Goal: Task Accomplishment & Management: Use online tool/utility

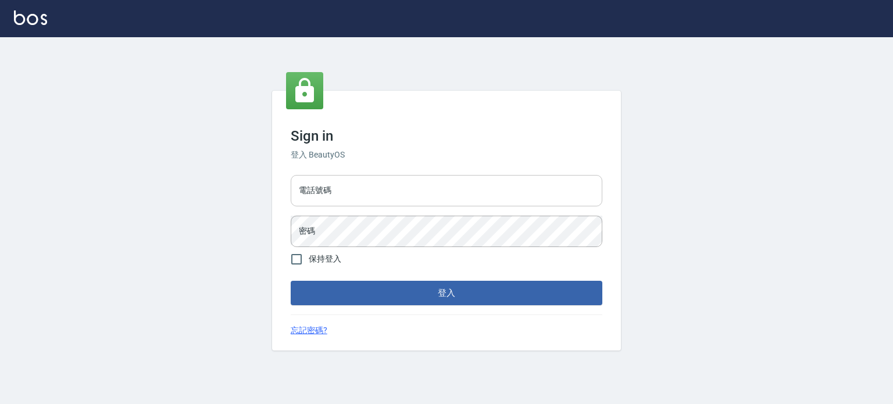
click at [387, 185] on input "電話號碼" at bounding box center [447, 190] width 312 height 31
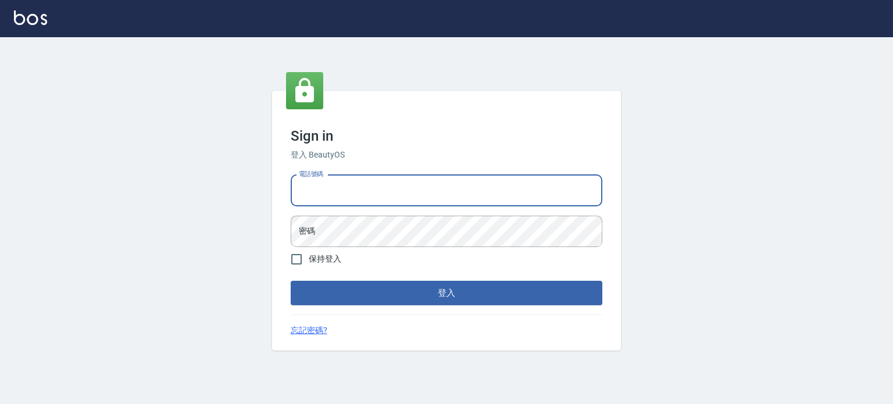
type input "0977239969"
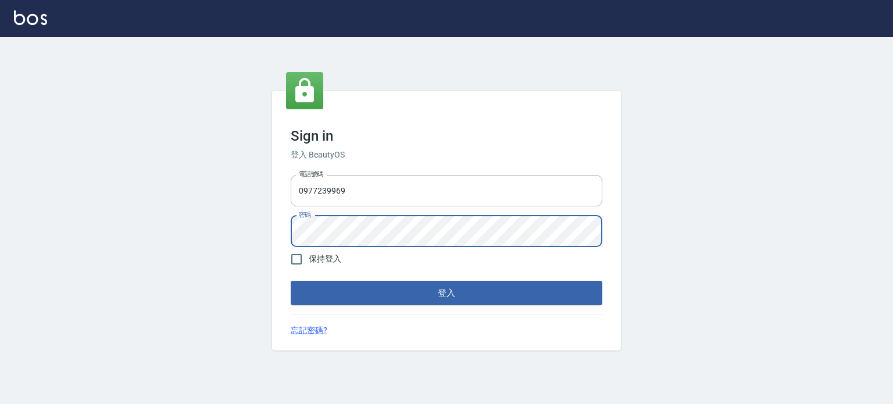
click at [291, 281] on button "登入" at bounding box center [447, 293] width 312 height 24
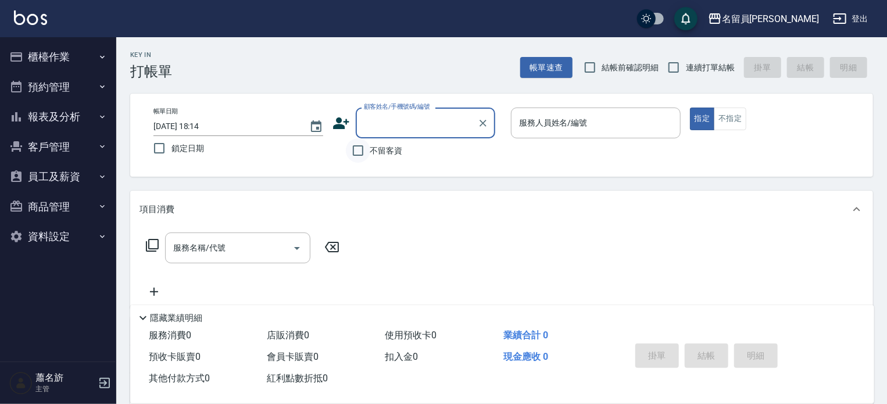
click at [370, 144] on input "不留客資" at bounding box center [358, 150] width 24 height 24
checkbox input "true"
click at [687, 76] on label "連續打單結帳" at bounding box center [698, 67] width 73 height 24
click at [686, 76] on input "連續打單結帳" at bounding box center [674, 67] width 24 height 24
checkbox input "true"
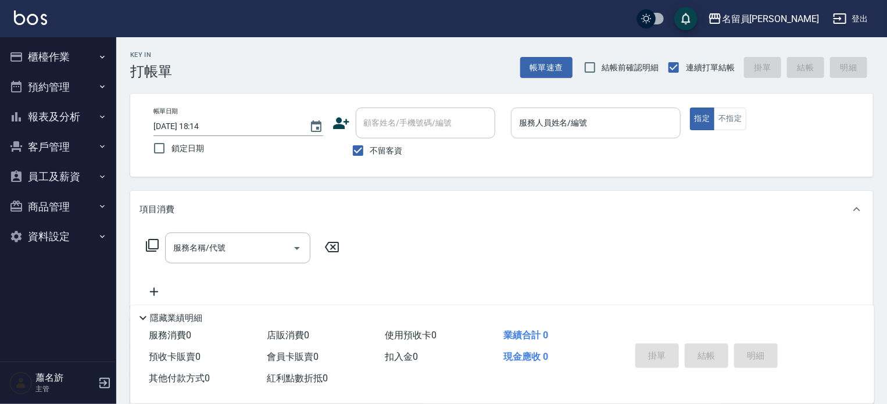
click at [563, 130] on input "服務人員姓名/編號" at bounding box center [595, 123] width 159 height 20
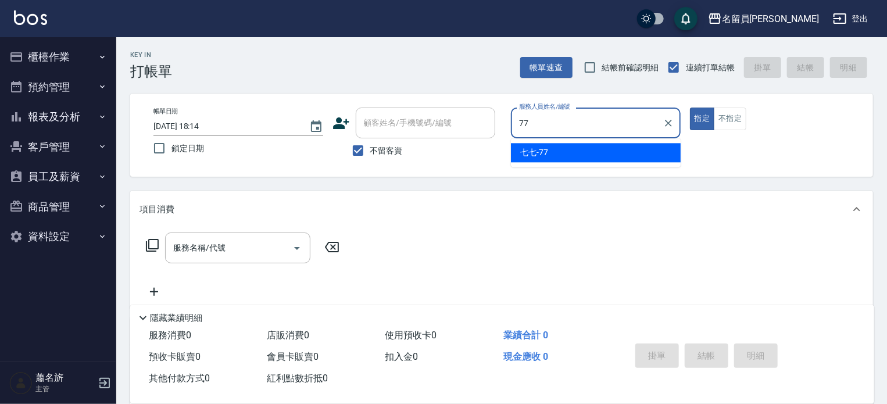
type input "七七-77"
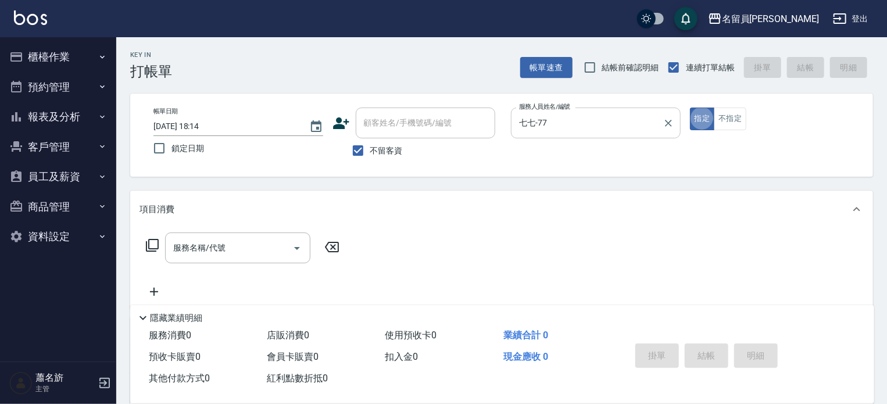
type button "true"
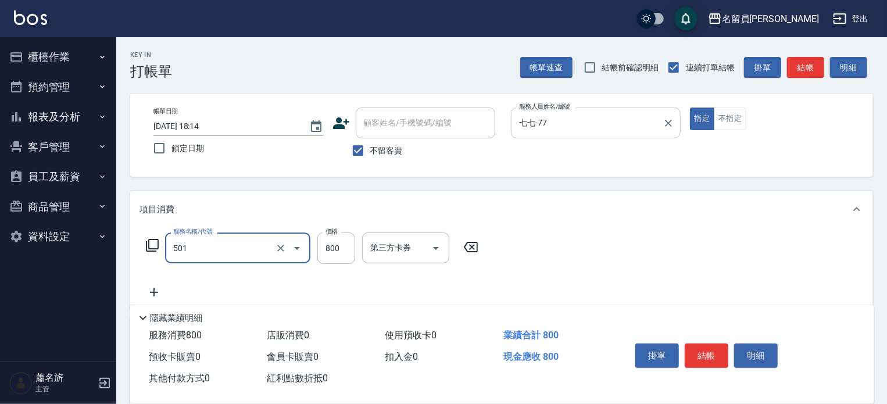
type input "染髮(501)"
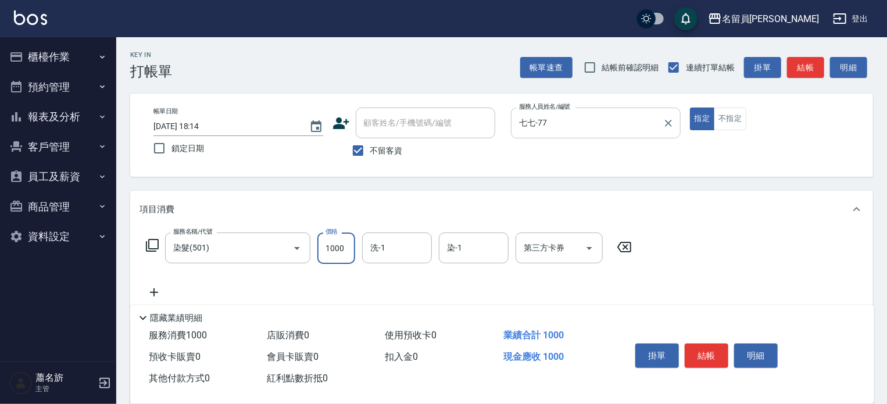
type input "1000"
type input "[PERSON_NAME]-13"
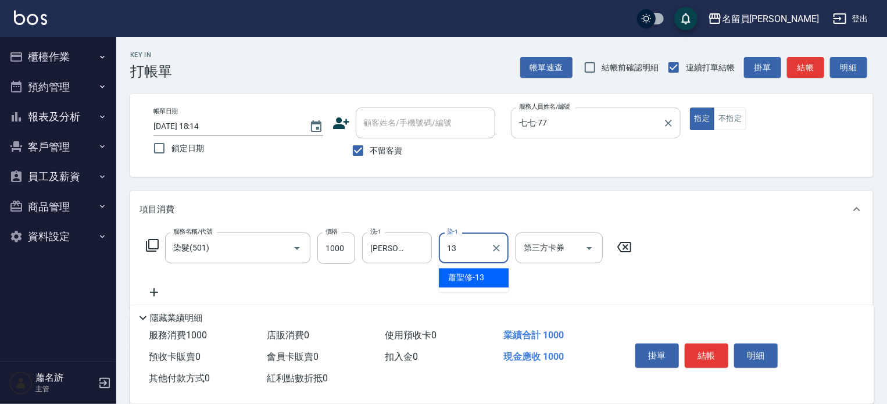
type input "[PERSON_NAME]-13"
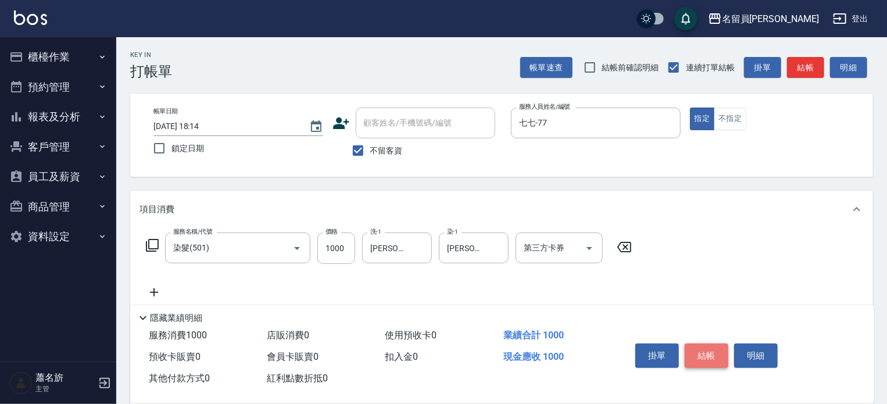
click at [720, 358] on button "結帳" at bounding box center [707, 356] width 44 height 24
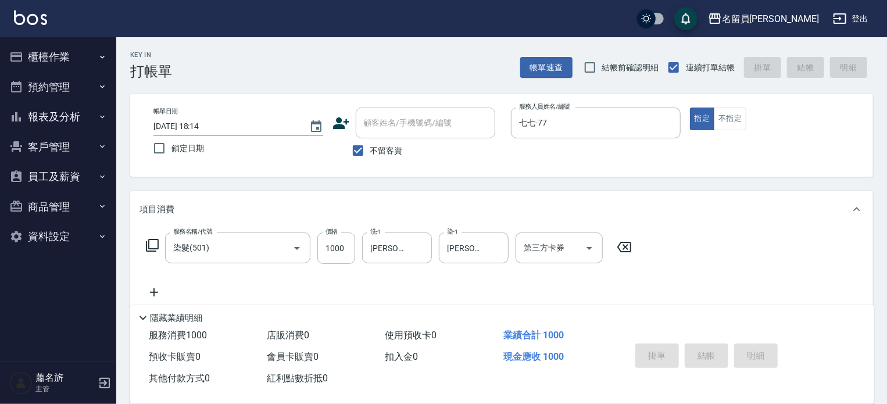
type input "[DATE] 18:15"
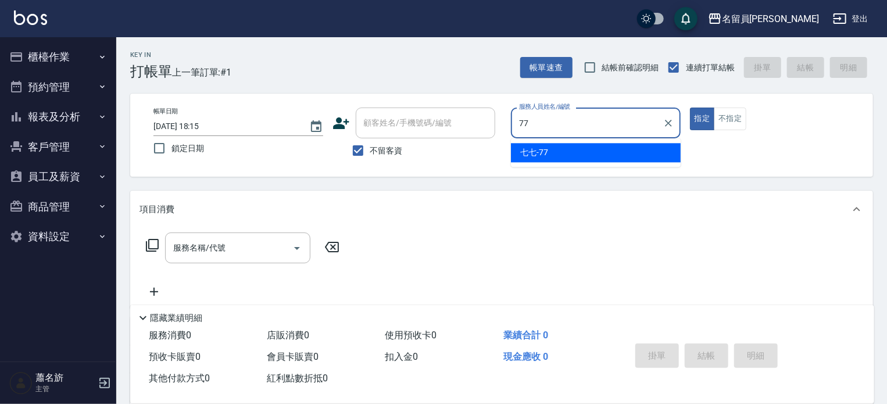
type input "七七-77"
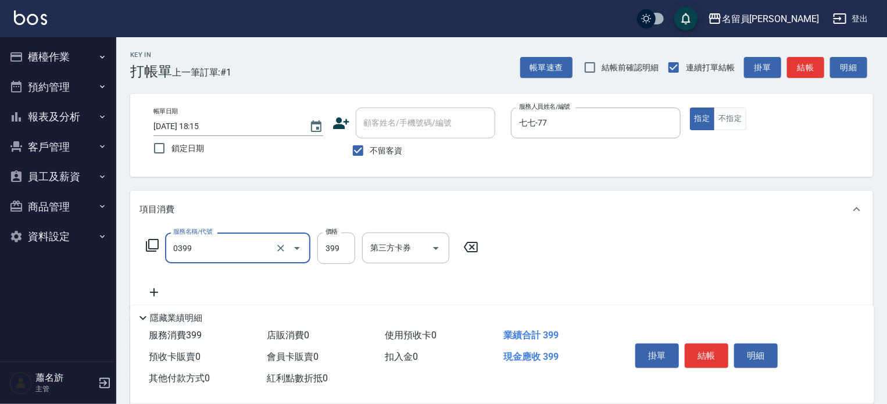
type input "海鹽SPA(0399)"
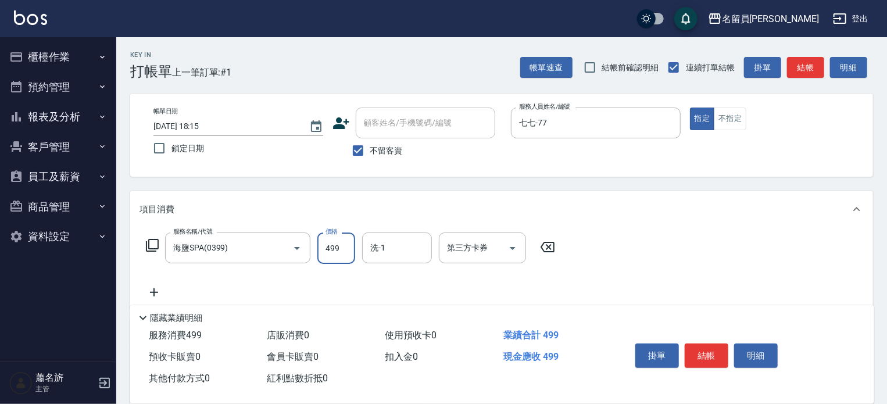
type input "499"
type input "[PERSON_NAME]-13"
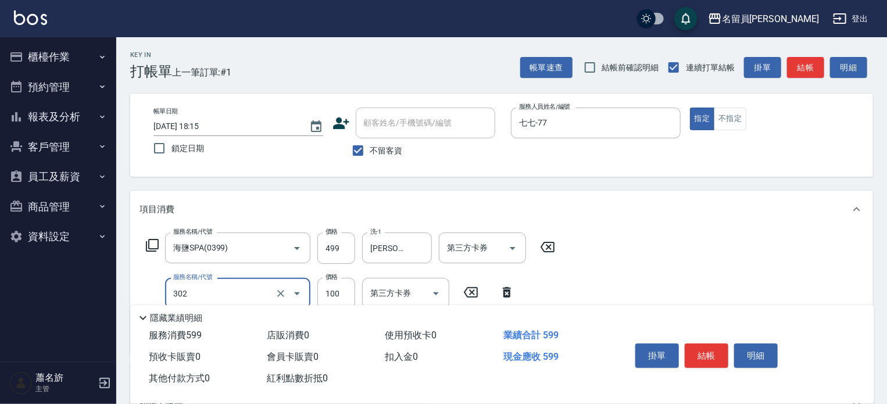
type input "剪髮(302)"
drag, startPoint x: 691, startPoint y: 347, endPoint x: 685, endPoint y: 366, distance: 20.4
click at [693, 347] on button "結帳" at bounding box center [707, 356] width 44 height 24
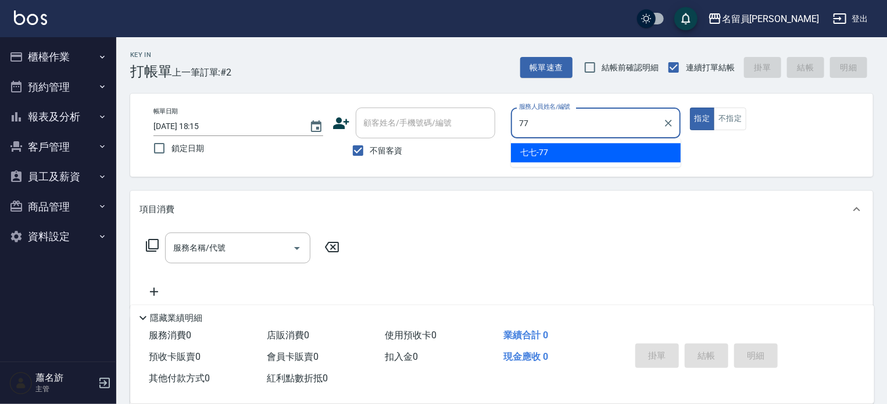
type input "七七-77"
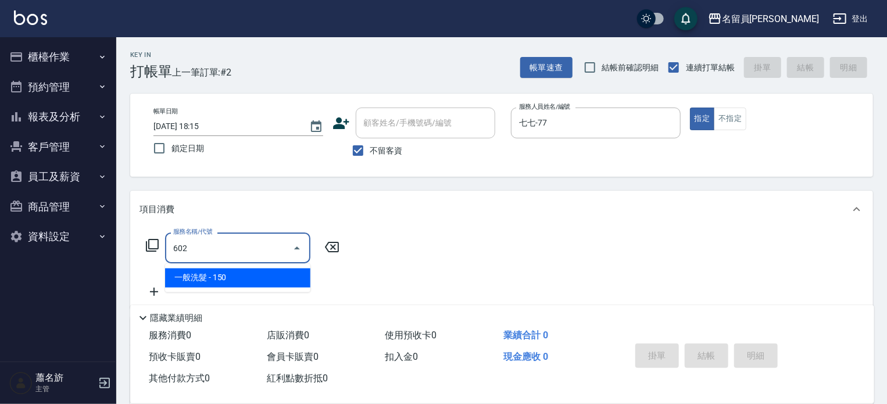
type input "一般洗髮(602)"
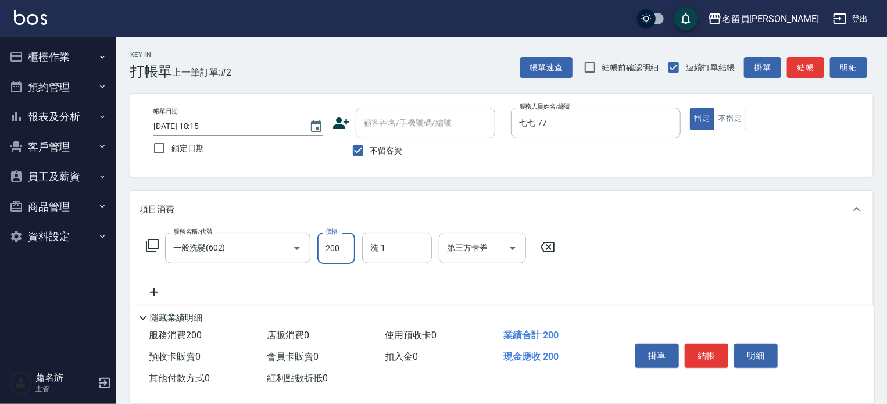
type input "200"
type input "[PERSON_NAME]-13"
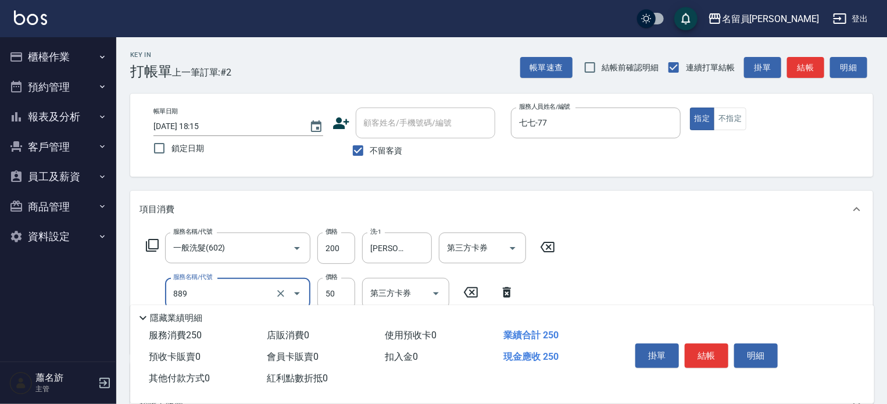
type input "精油(889)"
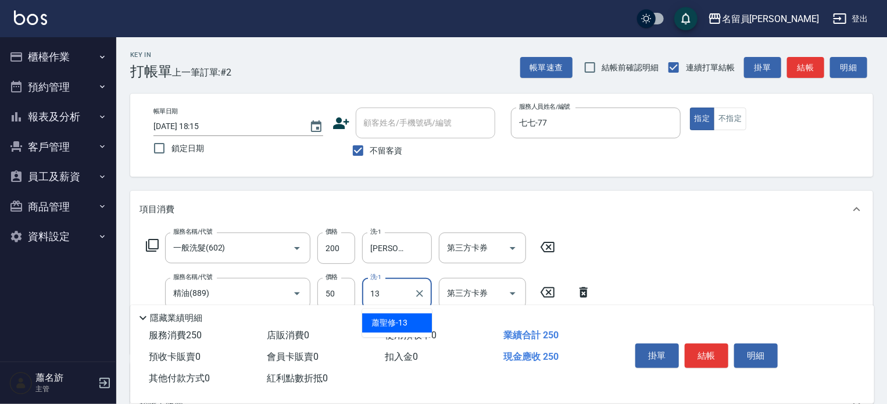
type input "[PERSON_NAME]-13"
type input "剪髮(302)"
type input "200"
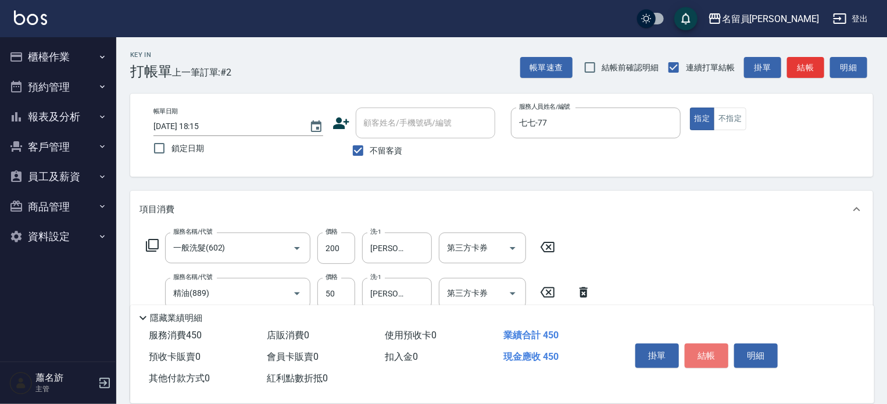
drag, startPoint x: 705, startPoint y: 353, endPoint x: 716, endPoint y: 323, distance: 31.8
click at [707, 346] on button "結帳" at bounding box center [707, 356] width 44 height 24
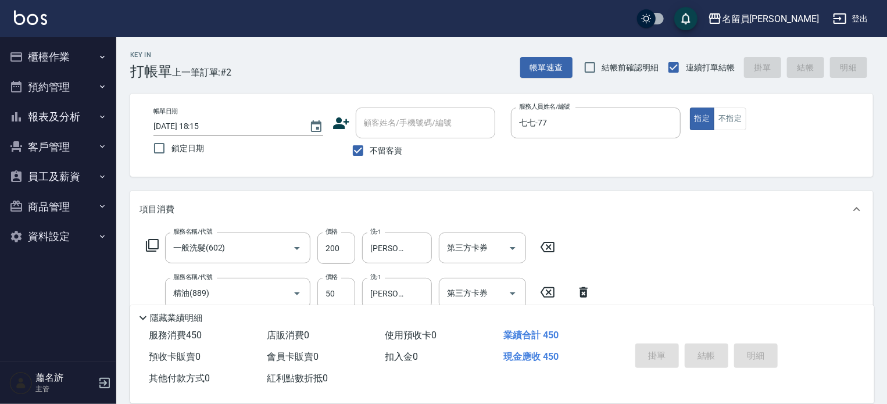
type input "[DATE] 18:16"
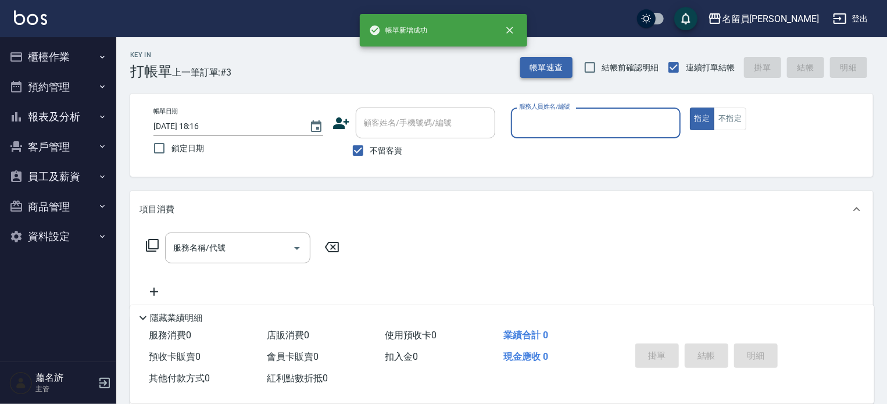
click at [548, 70] on button "帳單速查" at bounding box center [546, 68] width 52 height 22
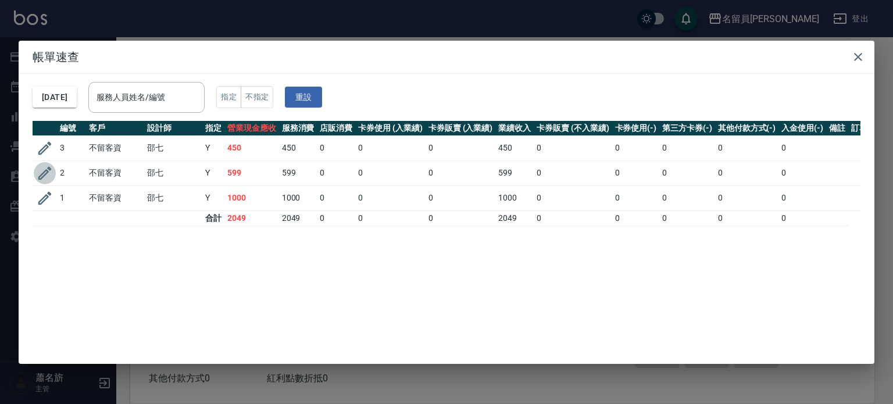
click at [49, 175] on icon "button" at bounding box center [44, 173] width 17 height 17
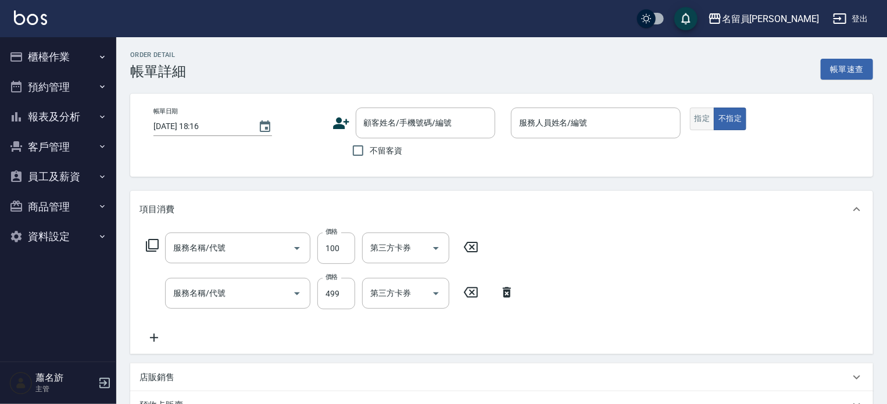
type input "[DATE] 18:15"
checkbox input "true"
type input "七七-77"
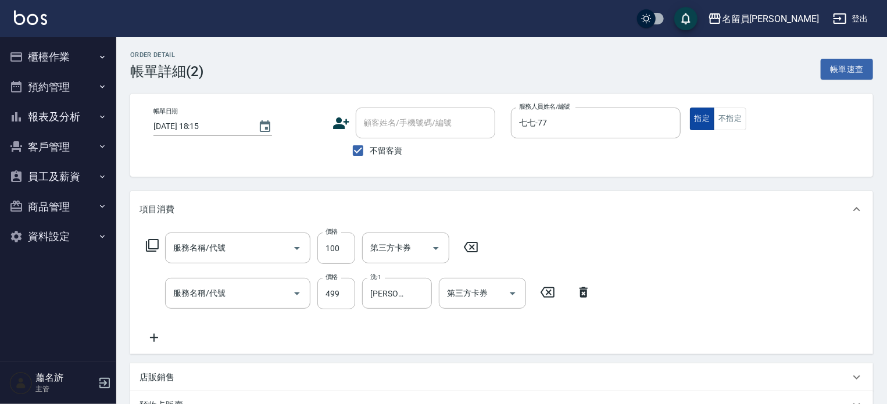
type input "剪髮(302)"
type input "海鹽SPA(0399)"
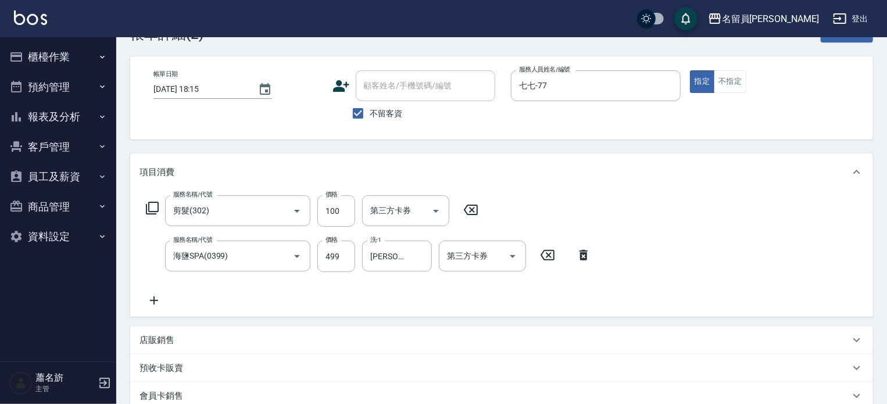
scroll to position [58, 0]
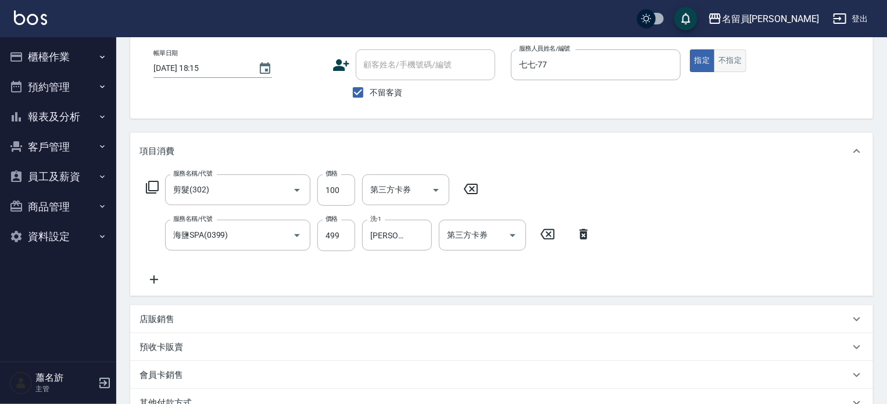
click at [728, 64] on button "不指定" at bounding box center [730, 60] width 33 height 23
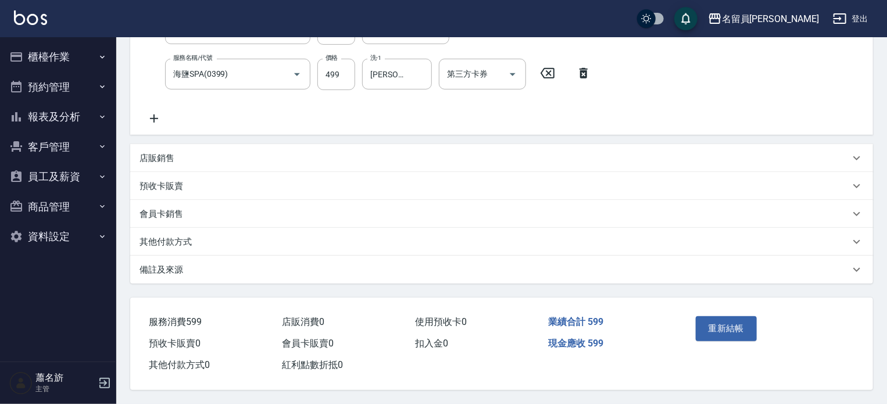
scroll to position [223, 0]
click at [733, 326] on button "重新結帳" at bounding box center [727, 328] width 62 height 24
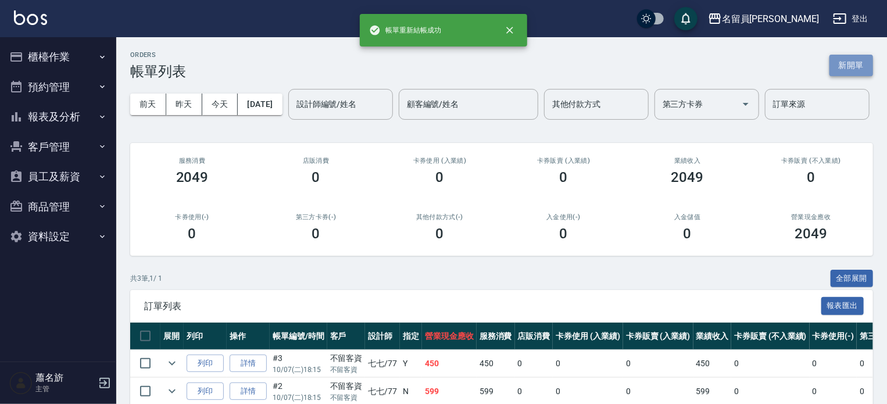
click at [863, 73] on button "新開單" at bounding box center [852, 66] width 44 height 22
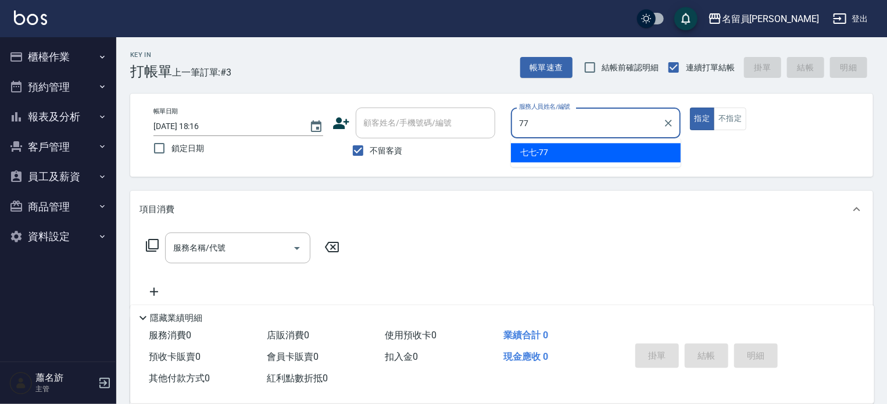
type input "七七-77"
type button "true"
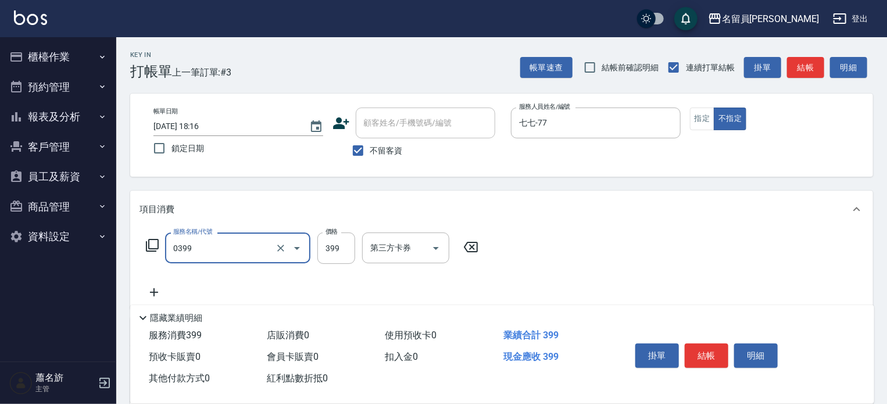
type input "海鹽SPA(0399)"
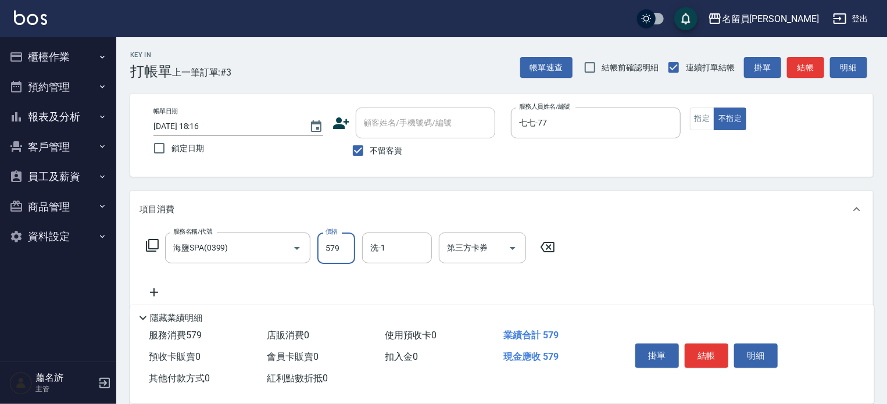
type input "579"
drag, startPoint x: 691, startPoint y: 358, endPoint x: 699, endPoint y: 356, distance: 8.3
click at [692, 359] on button "結帳" at bounding box center [707, 356] width 44 height 24
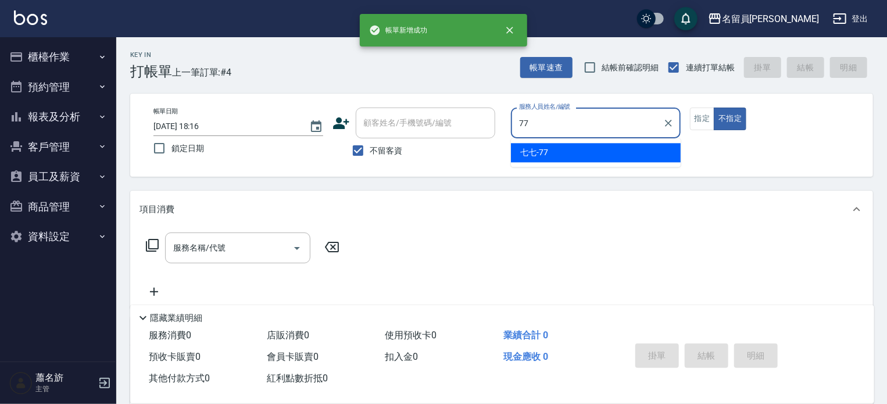
type input "七七-77"
type button "false"
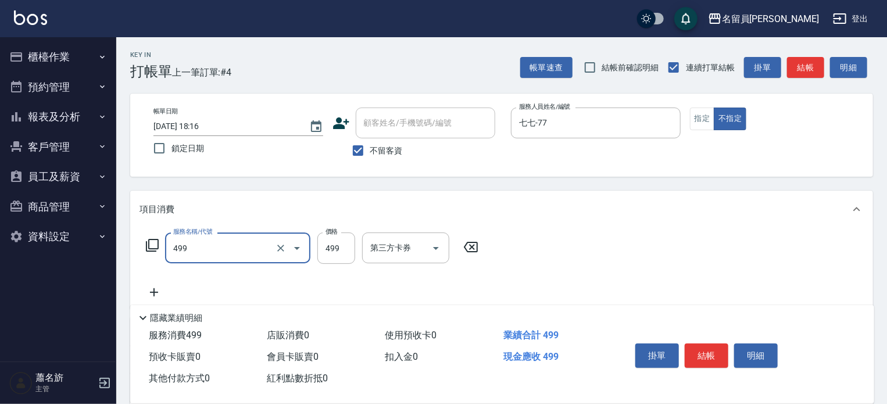
type input "去角質洗髮(499)"
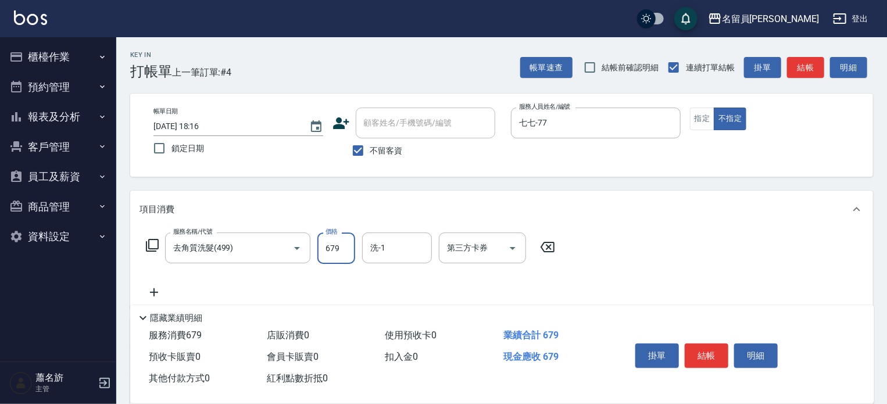
type input "679"
type input "[PERSON_NAME]-27"
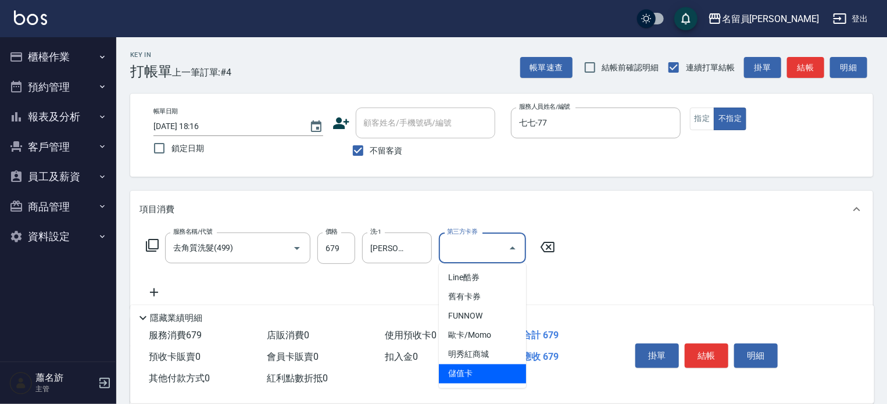
type input "儲值卡"
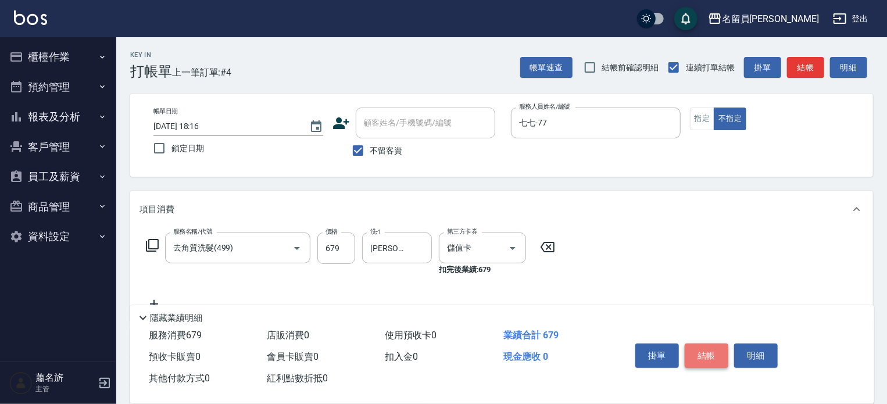
click at [695, 344] on button "結帳" at bounding box center [707, 356] width 44 height 24
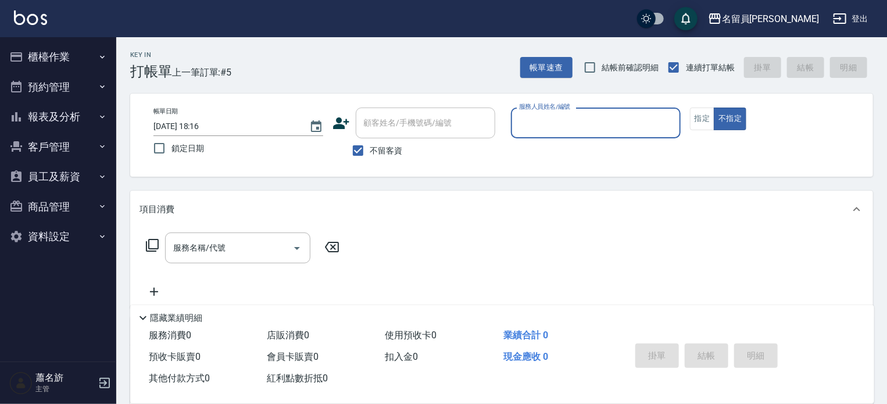
type input "ㄣ"
type input "POPPY-PP"
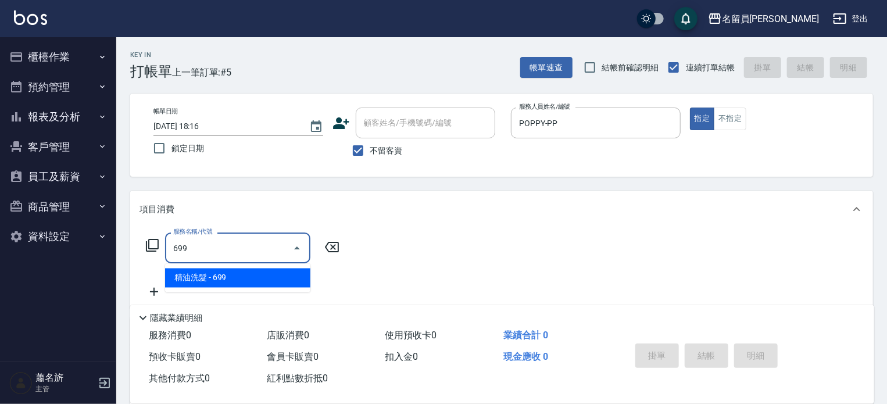
type input "精油洗髮(699)"
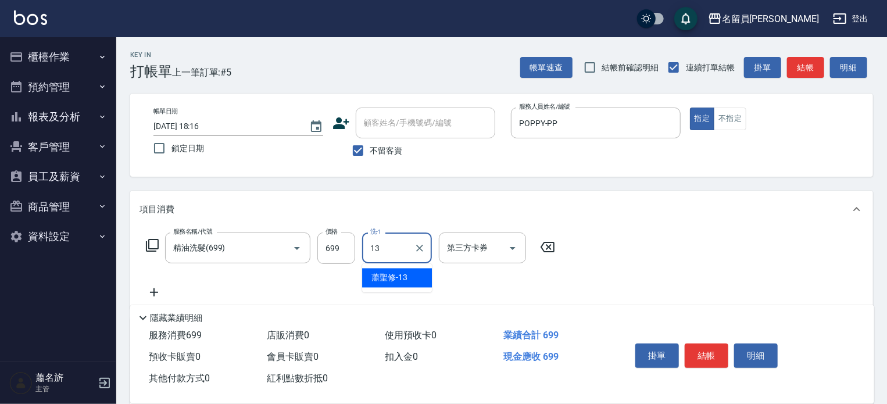
type input "[PERSON_NAME]-13"
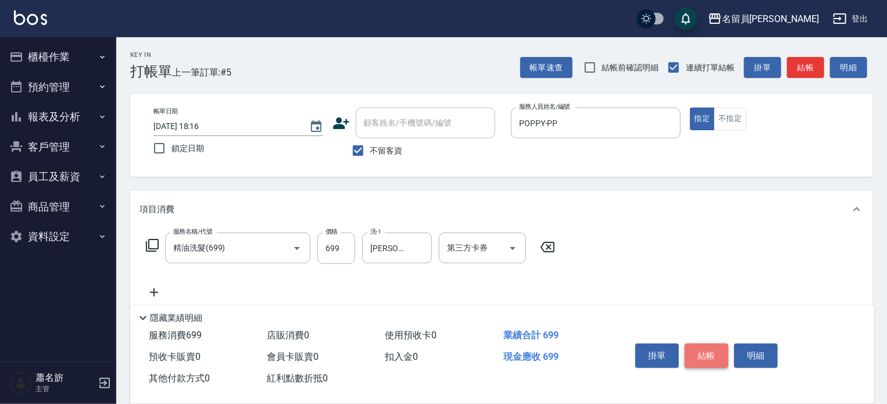
click at [703, 353] on button "結帳" at bounding box center [707, 356] width 44 height 24
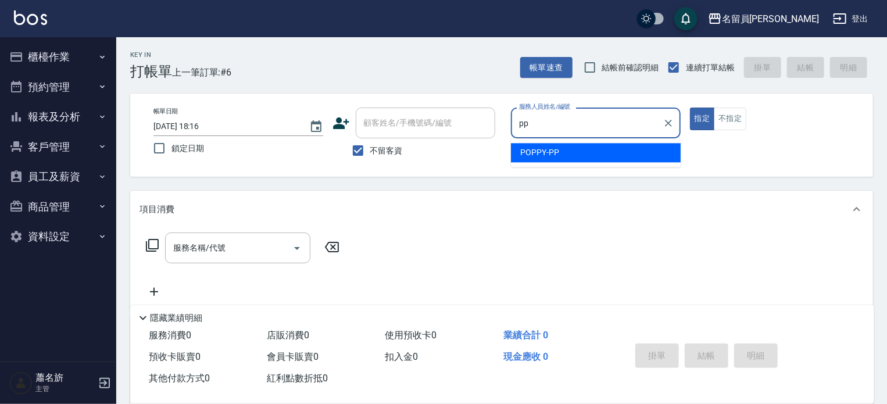
type input "POPPY-PP"
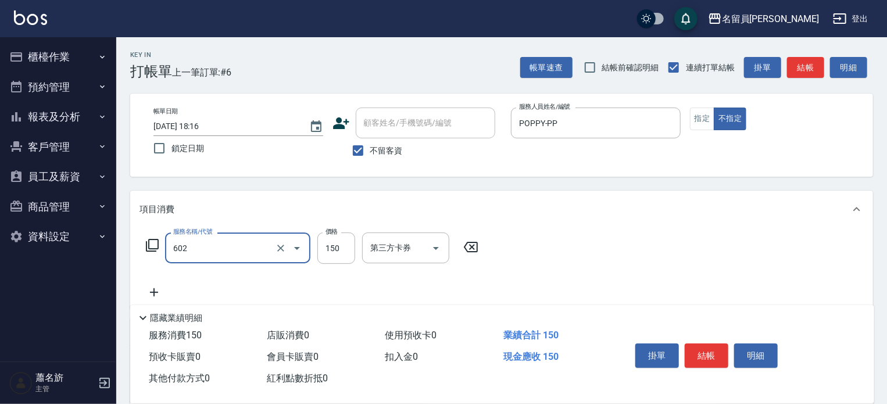
type input "一般洗髮(602)"
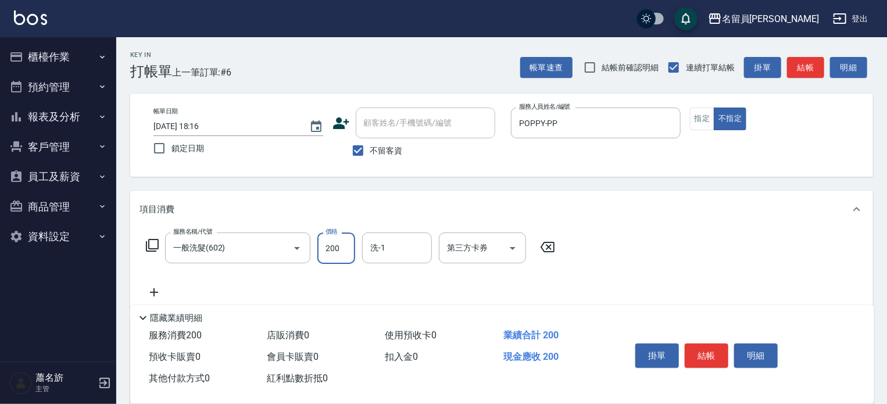
type input "200"
type input "[PERSON_NAME]-13"
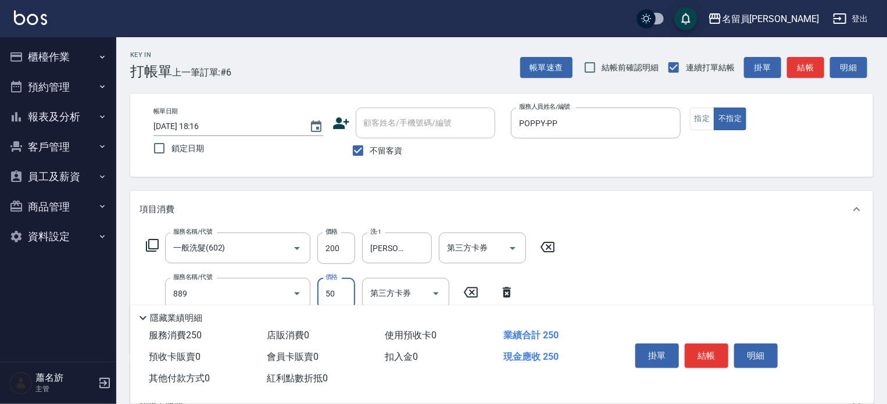
type input "精油(889)"
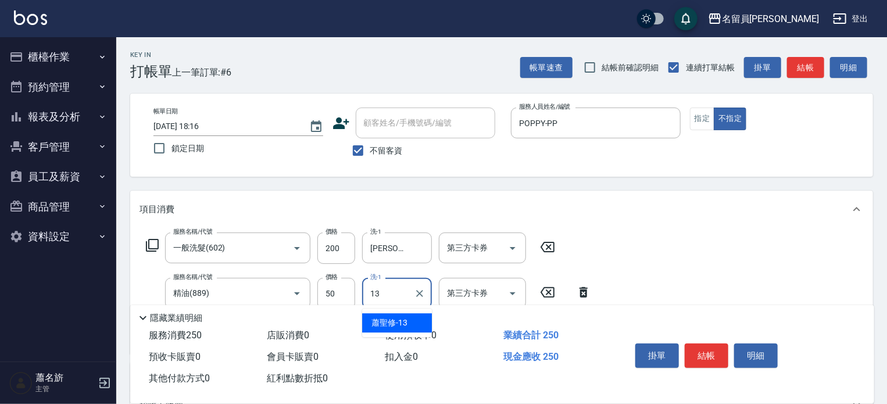
type input "[PERSON_NAME]-13"
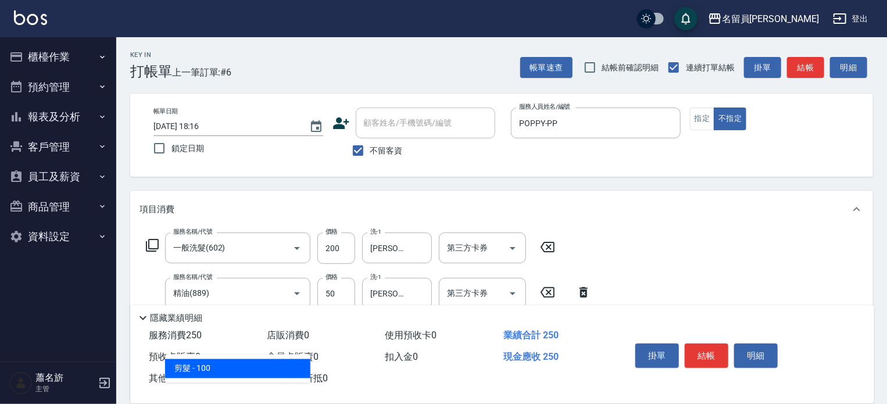
type input "剪髮(302)"
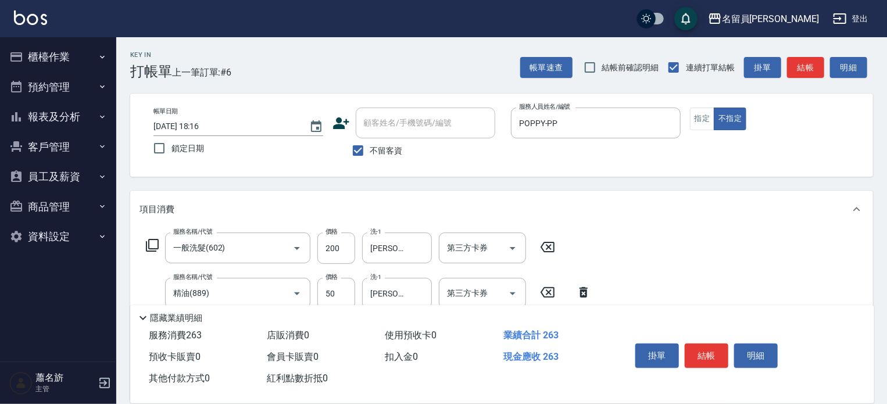
type input "130"
click at [719, 344] on button "結帳" at bounding box center [707, 356] width 44 height 24
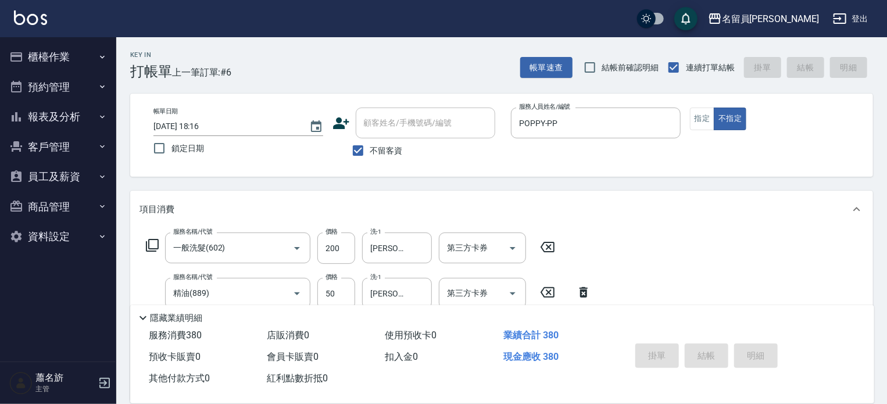
type input "[DATE] 18:17"
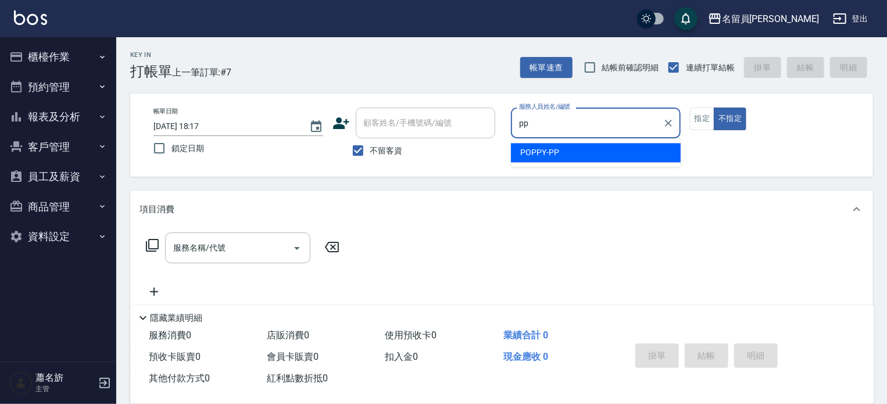
type input "POPPY-PP"
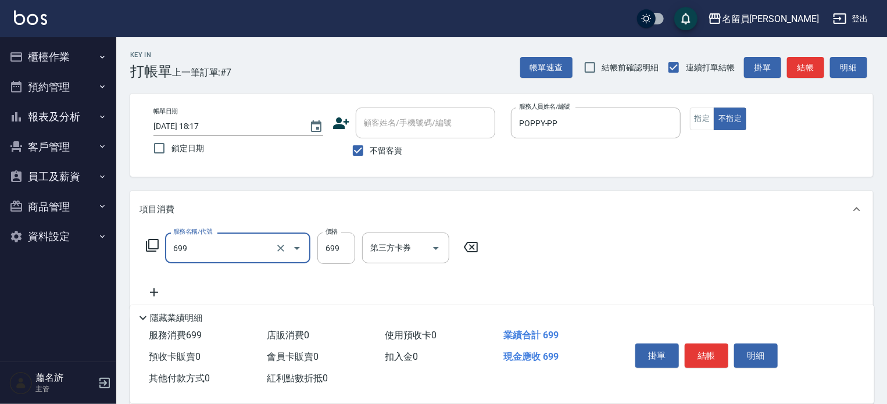
type input "精油洗髮(699)"
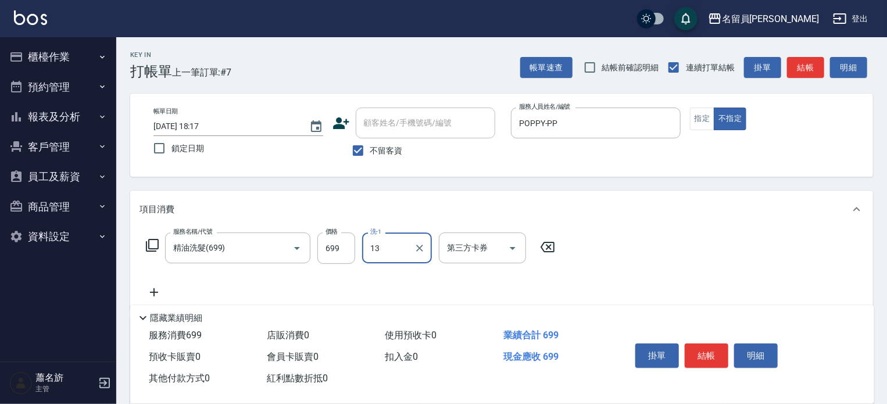
type input "[PERSON_NAME]-13"
click at [702, 351] on button "結帳" at bounding box center [707, 356] width 44 height 24
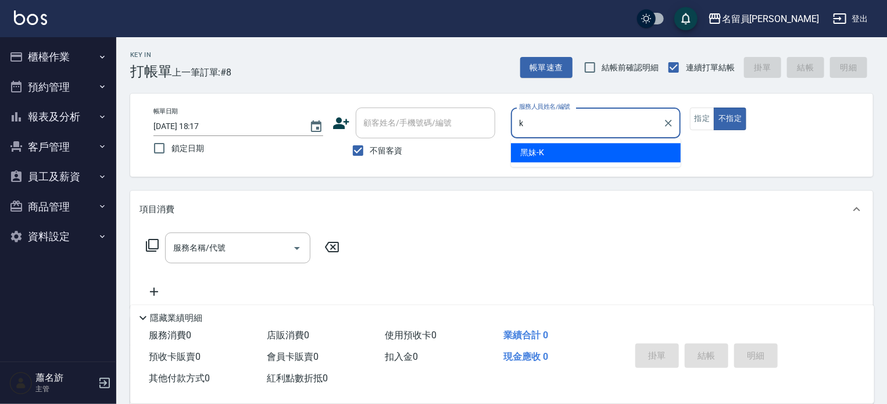
type input "黑妹-K"
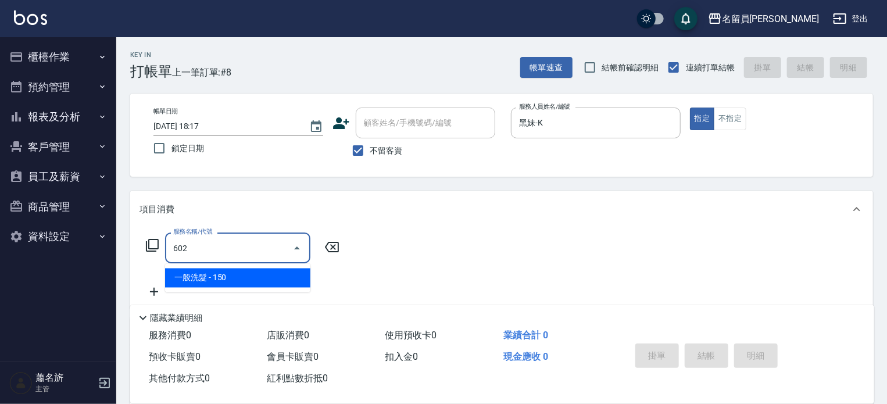
type input "一般洗髮(602)"
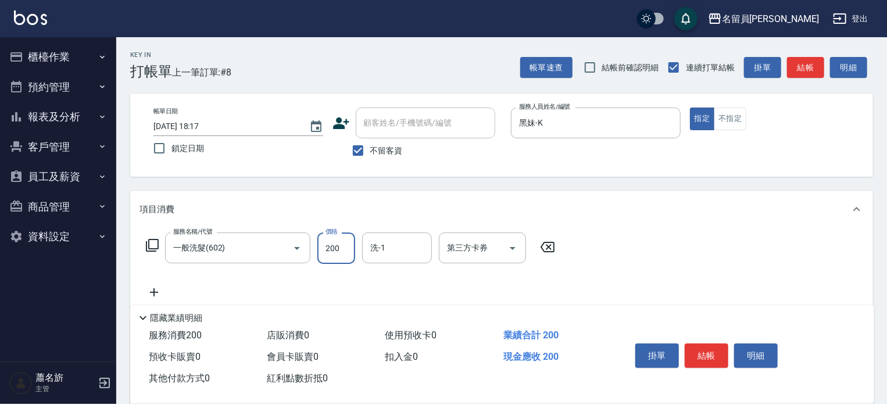
type input "200"
type input "[PERSON_NAME]-13"
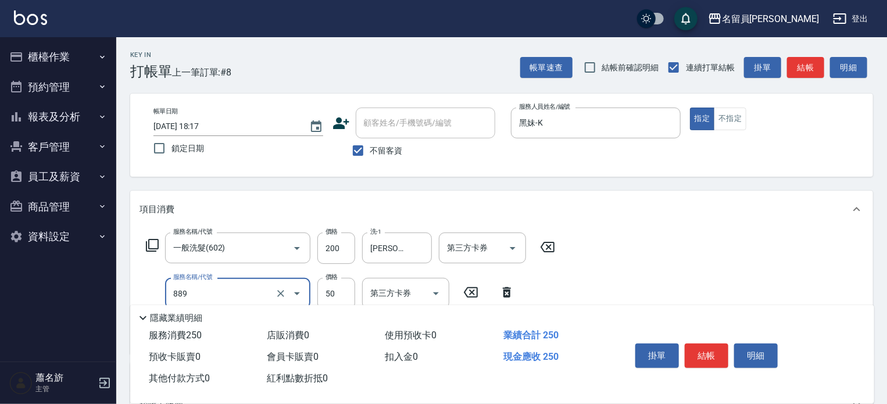
type input "精油(889)"
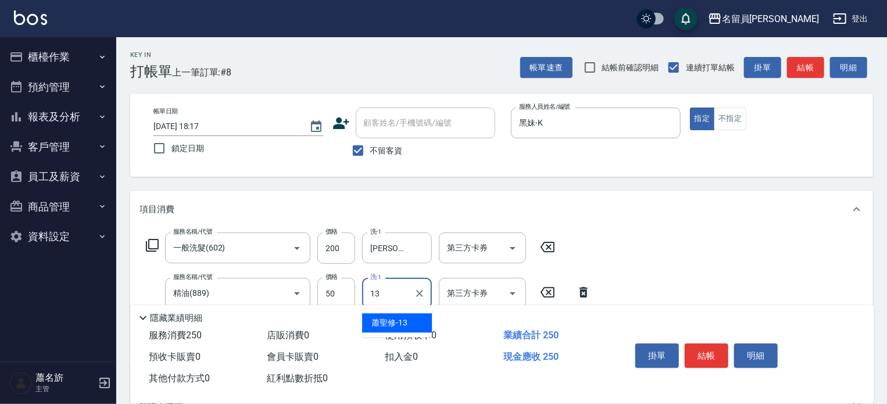
type input "[PERSON_NAME]-13"
type input "瞬間保養(415)"
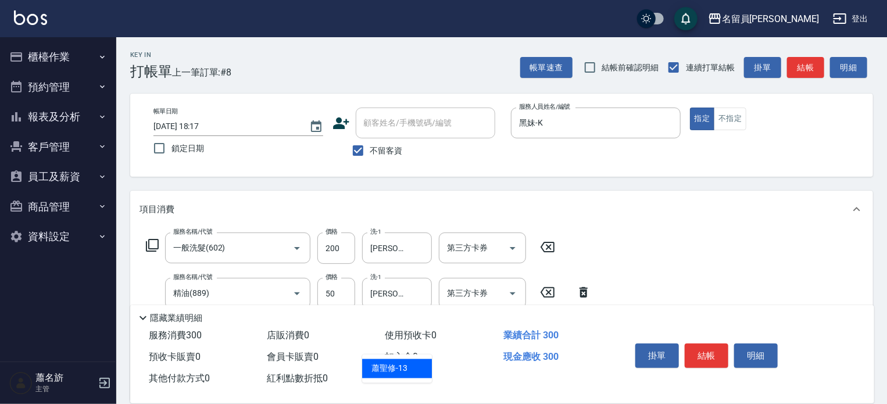
type input "[PERSON_NAME]-13"
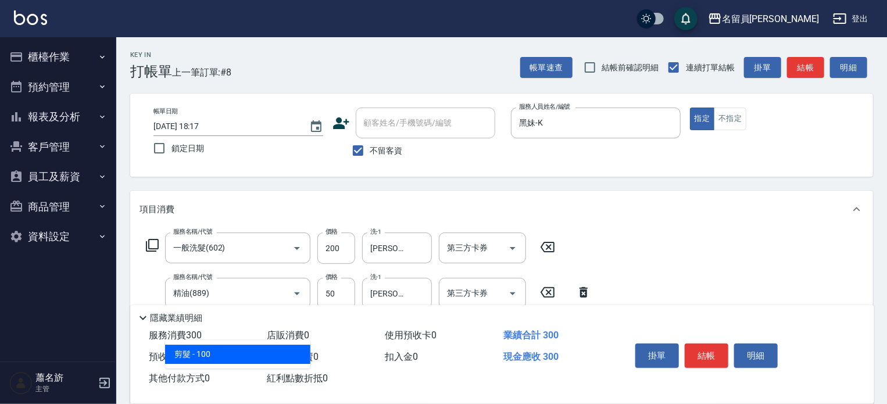
type input "剪髮(302)"
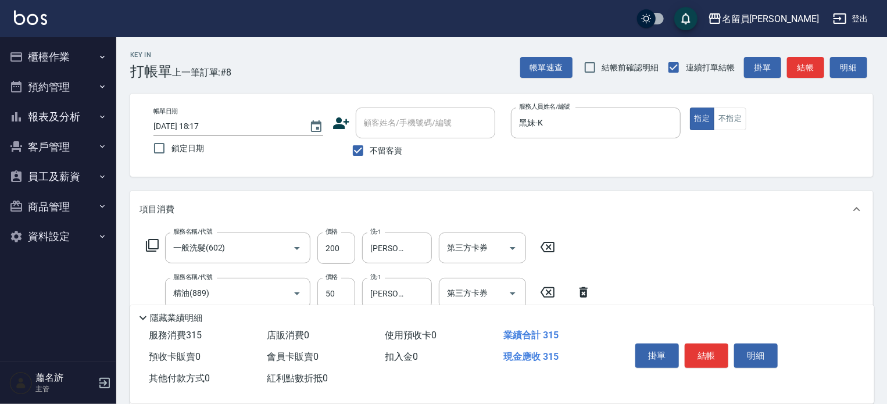
type input "150"
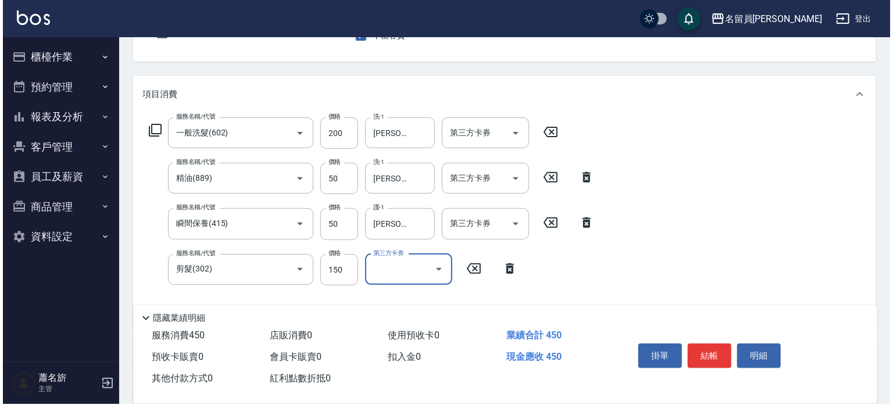
scroll to position [58, 0]
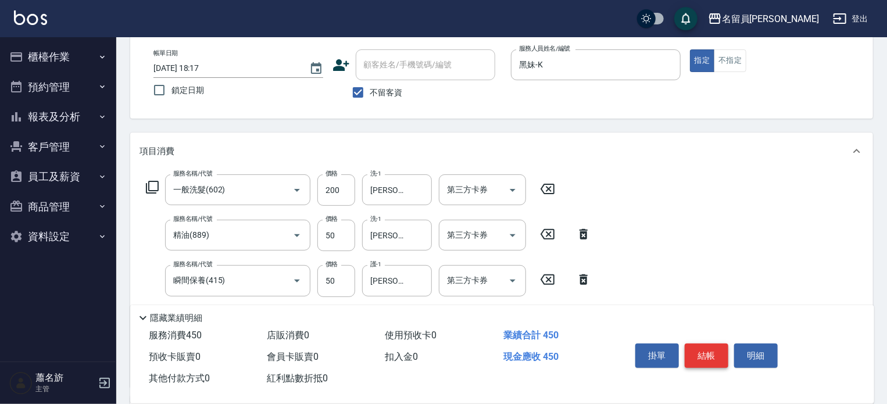
click at [719, 353] on button "結帳" at bounding box center [707, 356] width 44 height 24
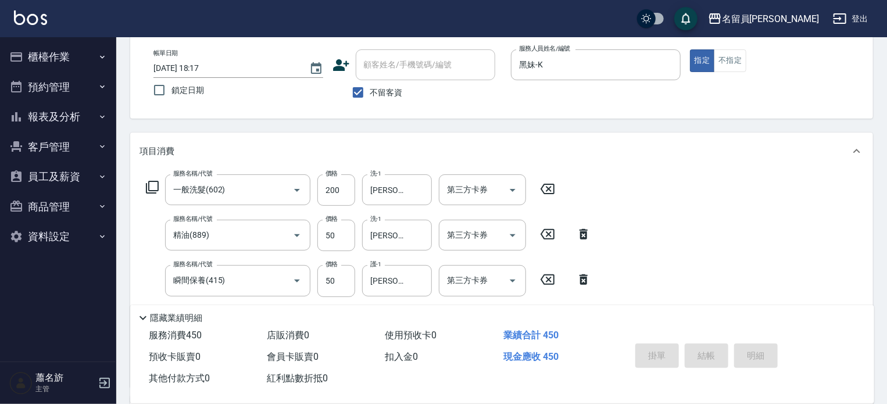
type input "[DATE] 18:18"
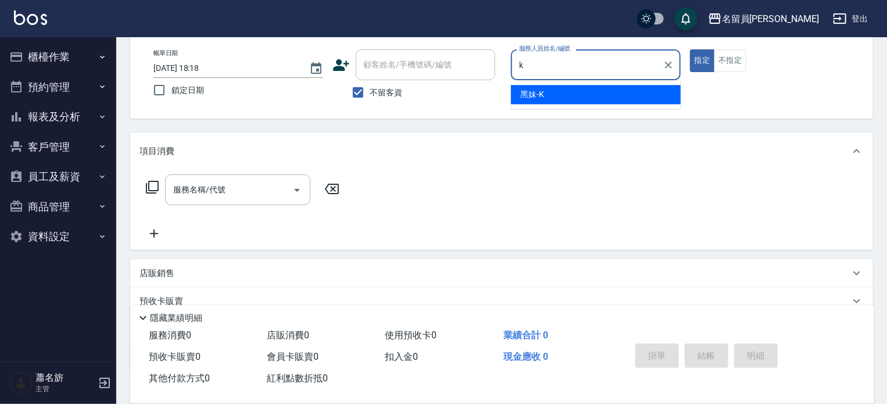
type input "黑妹-K"
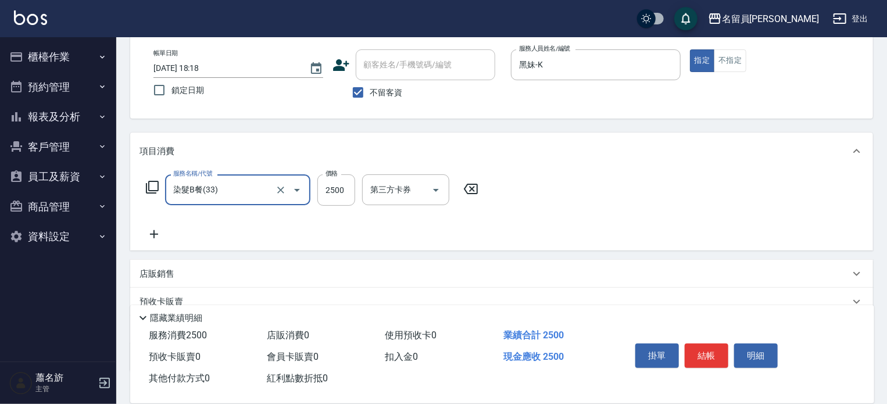
type input "染髮B餐(33)"
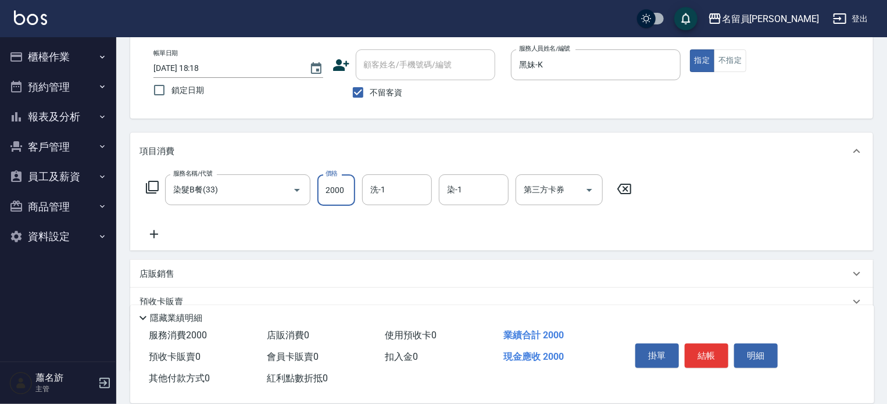
type input "2000"
type input "[PERSON_NAME]-13"
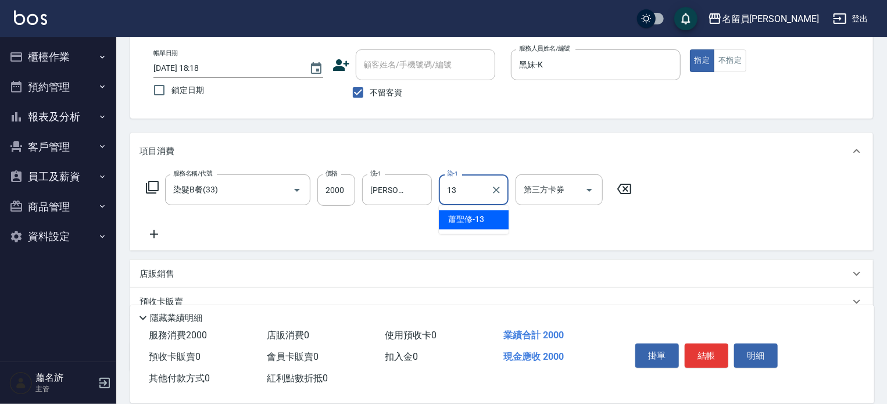
type input "[PERSON_NAME]-13"
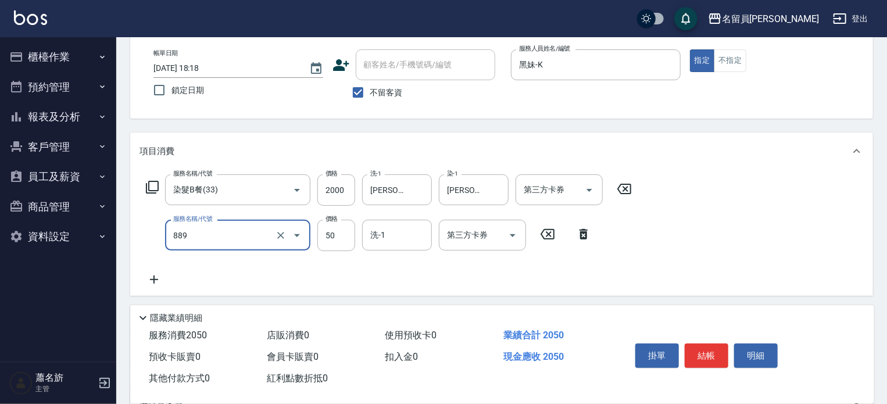
type input "精油(889)"
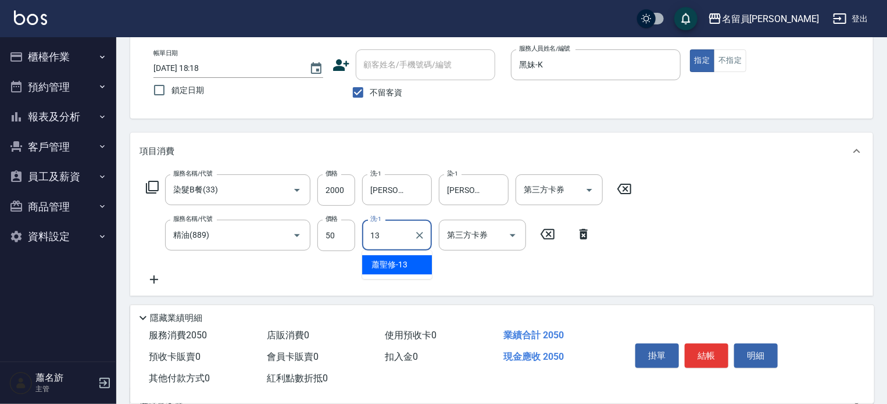
type input "[PERSON_NAME]-13"
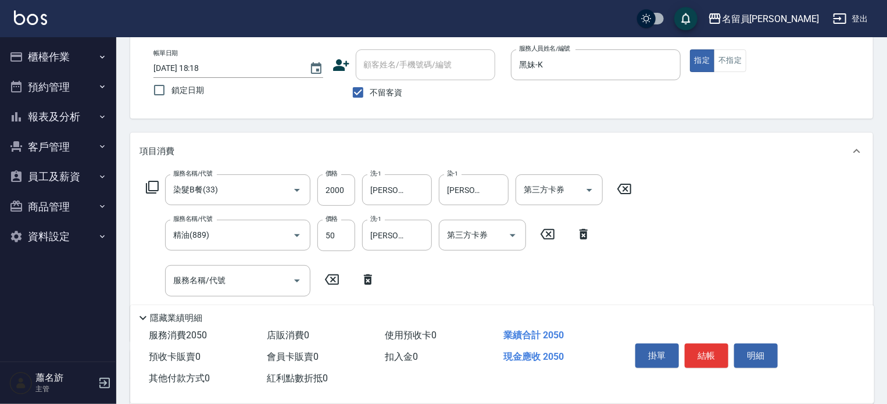
click at [151, 187] on icon at bounding box center [152, 187] width 14 height 14
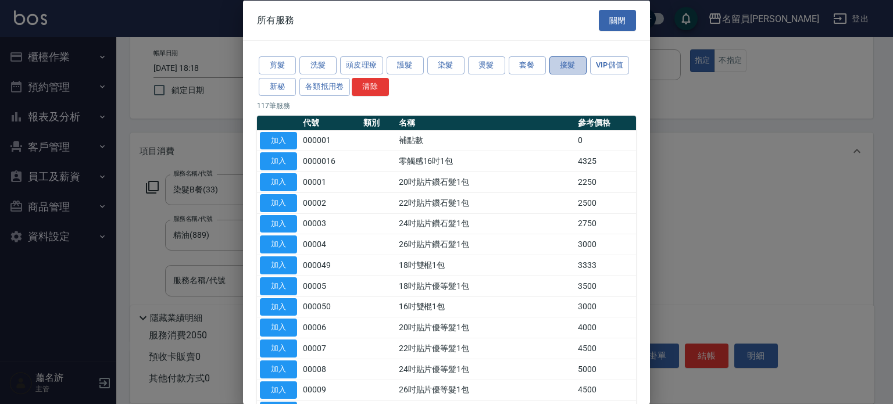
click at [553, 62] on button "接髮" at bounding box center [567, 65] width 37 height 18
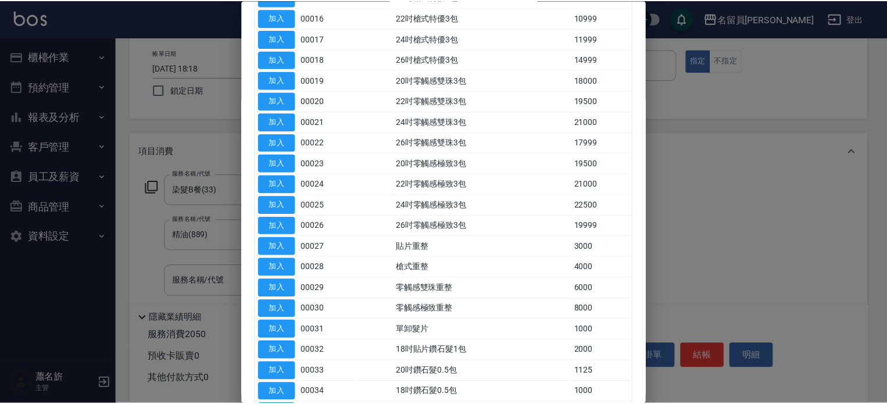
scroll to position [523, 0]
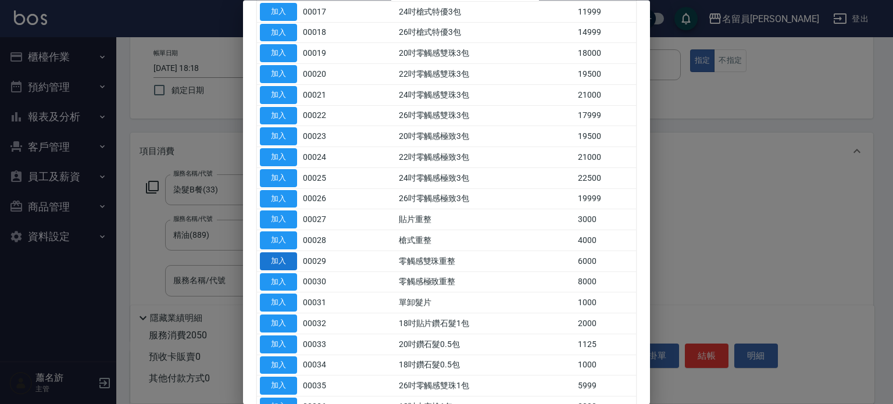
click at [292, 257] on button "加入" at bounding box center [278, 261] width 37 height 18
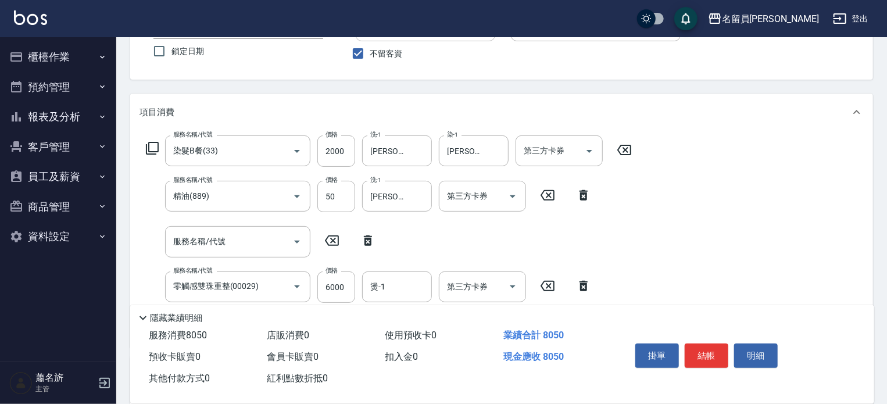
scroll to position [174, 0]
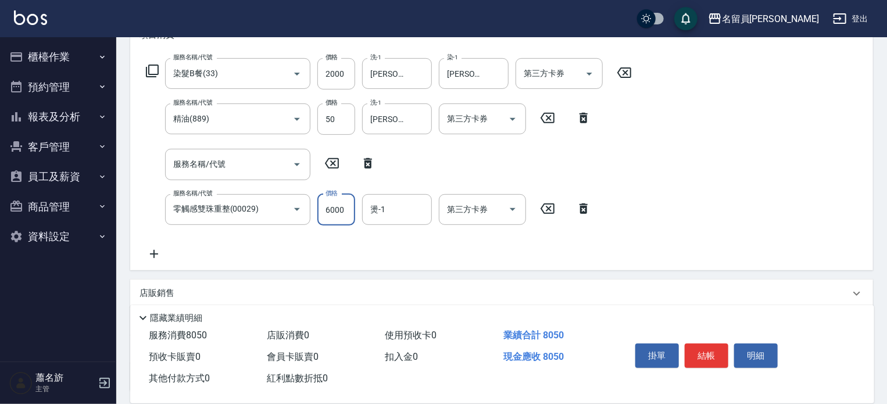
click at [332, 220] on input "6000" at bounding box center [336, 209] width 38 height 31
type input "5000"
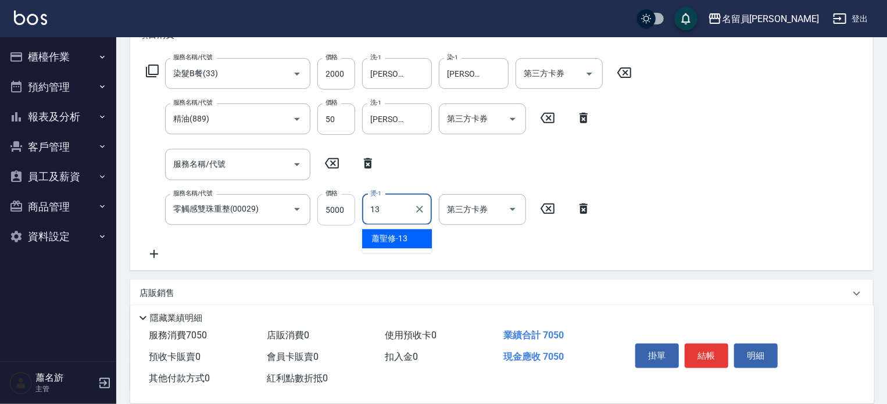
type input "[PERSON_NAME]-13"
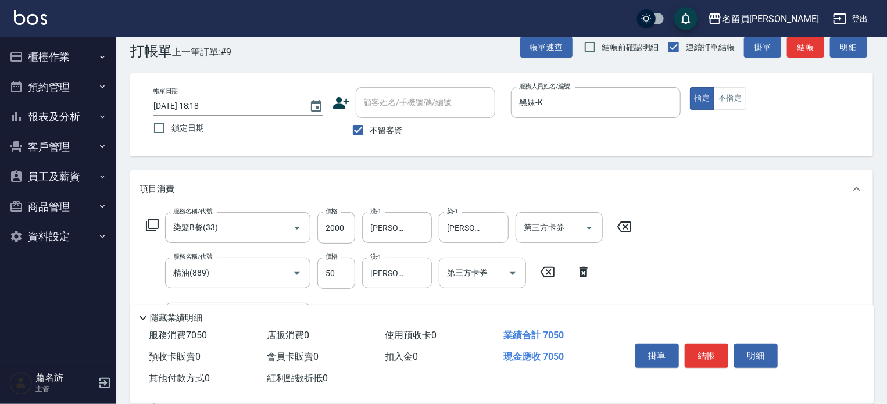
scroll to position [0, 0]
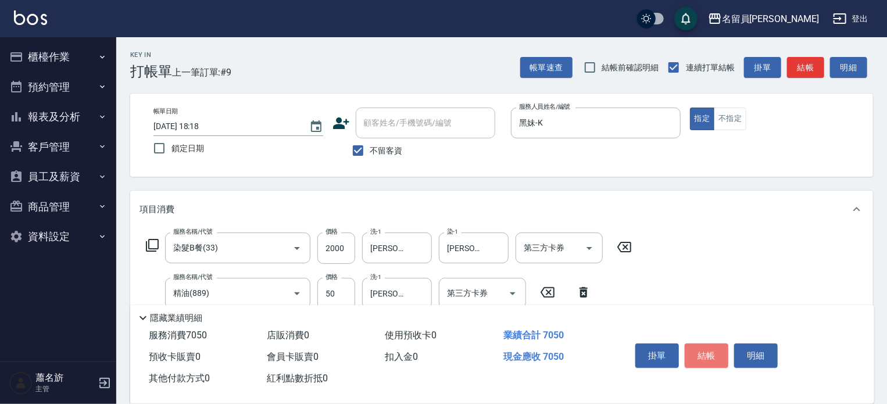
click at [718, 347] on button "結帳" at bounding box center [707, 356] width 44 height 24
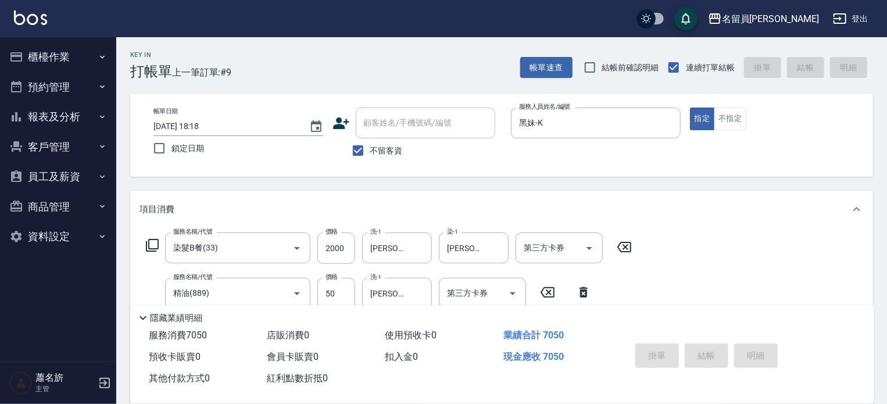
type input "[DATE] 18:19"
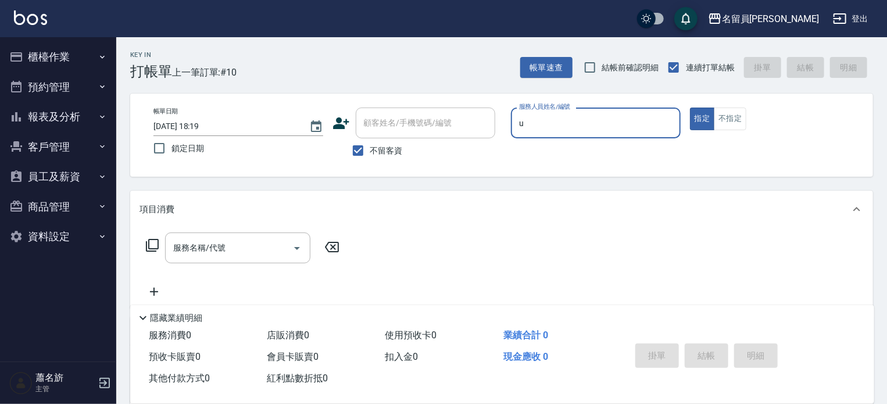
type input "una-u"
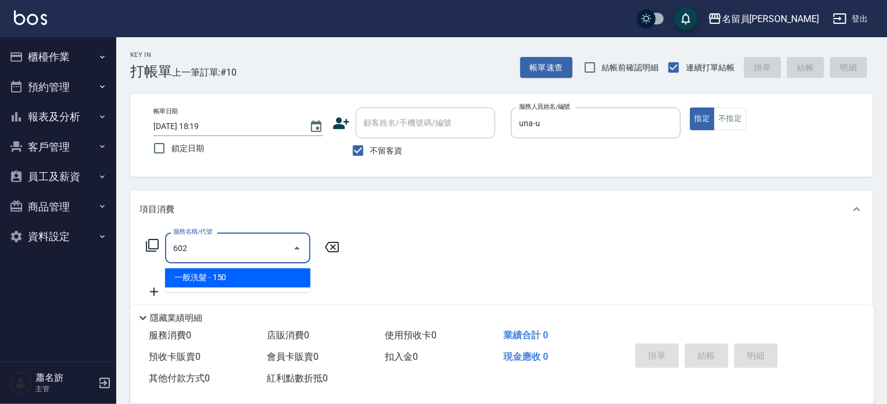
type input "一般洗髮(602)"
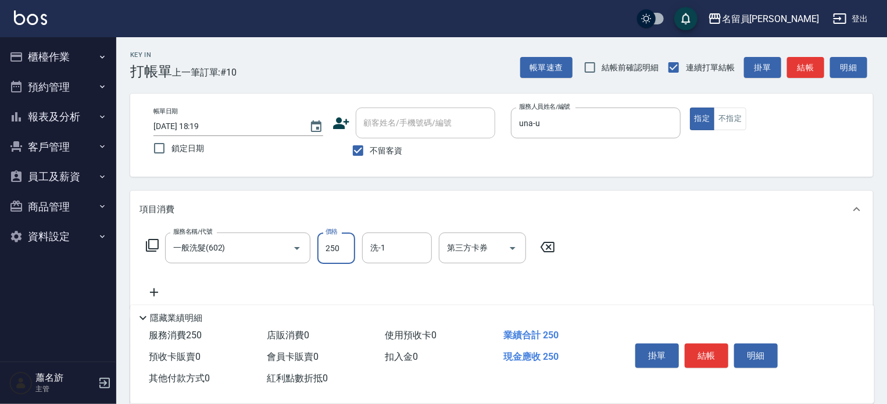
type input "250"
click at [745, 113] on button "不指定" at bounding box center [730, 119] width 33 height 23
click at [705, 355] on button "結帳" at bounding box center [707, 356] width 44 height 24
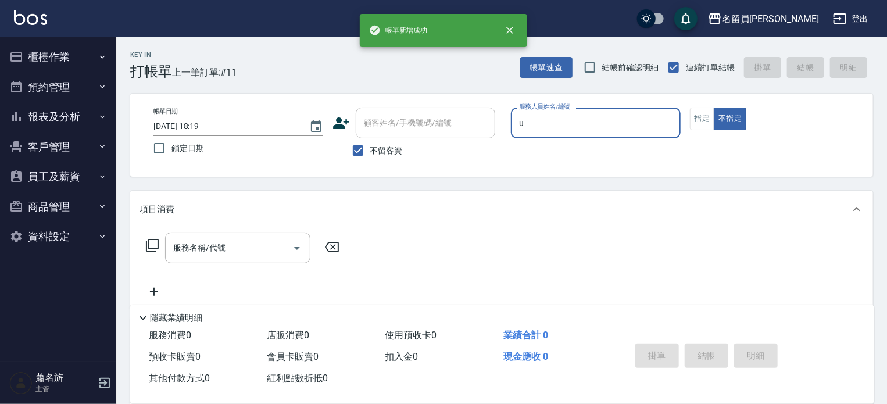
type input "una-u"
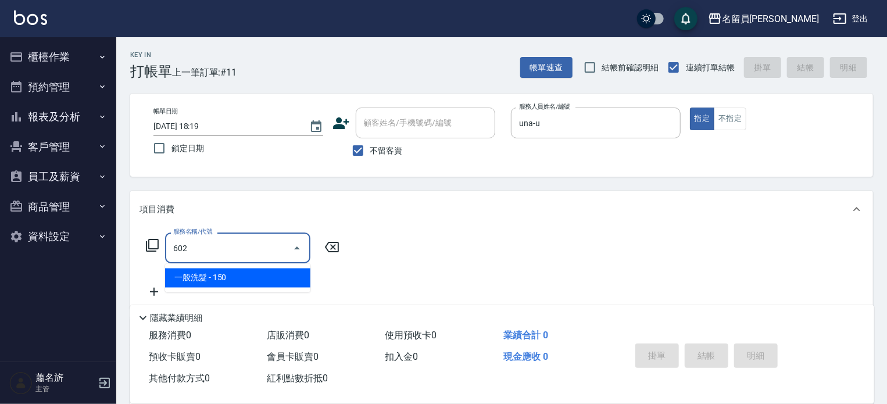
type input "一般洗髮(602)"
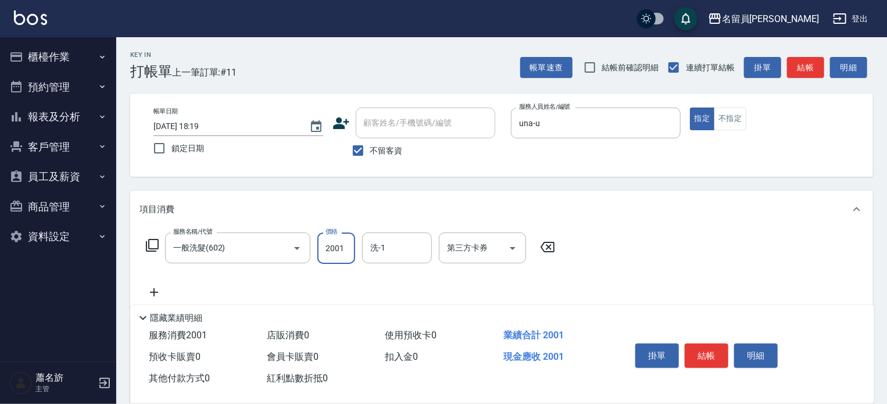
type input "200"
type input "[PERSON_NAME]-13"
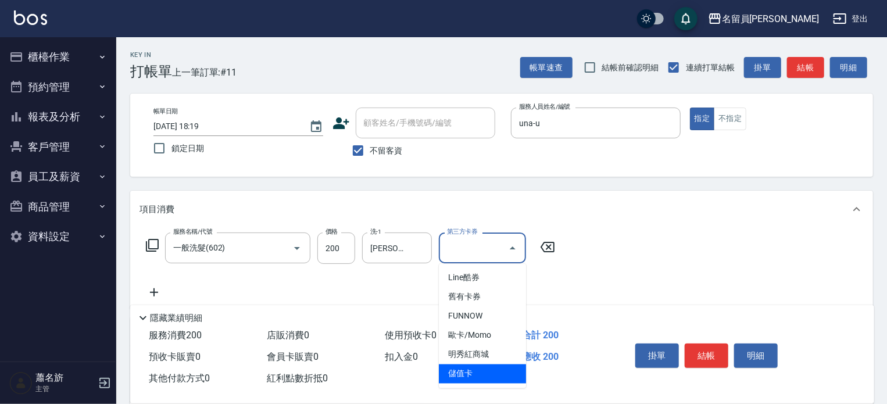
type input "儲值卡"
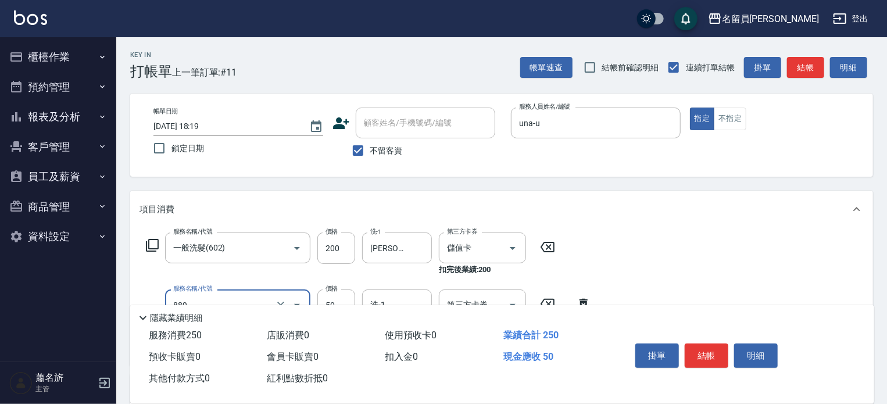
type input "精油(889)"
type input "[PERSON_NAME]-13"
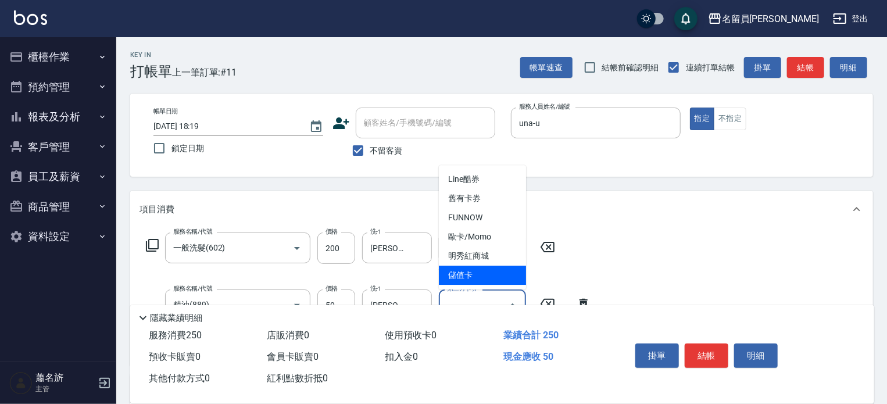
type input "儲值卡"
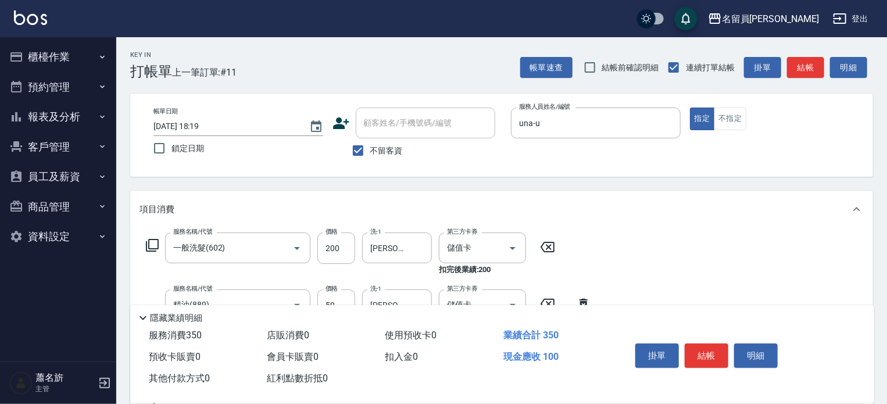
type input "剪髮(302)"
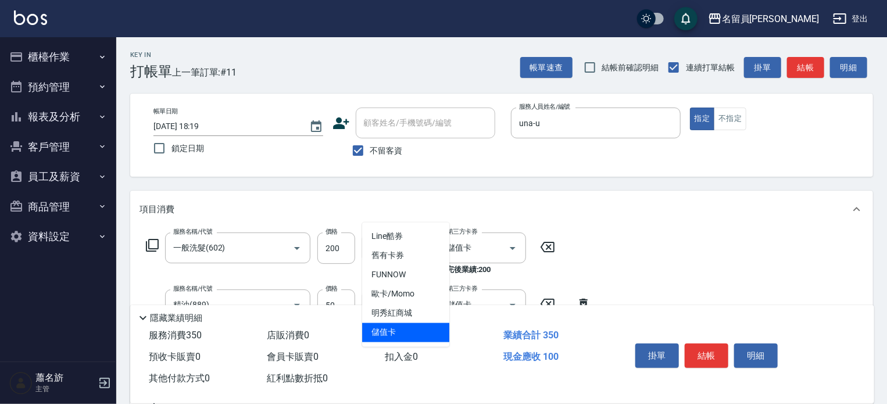
type input "儲值卡"
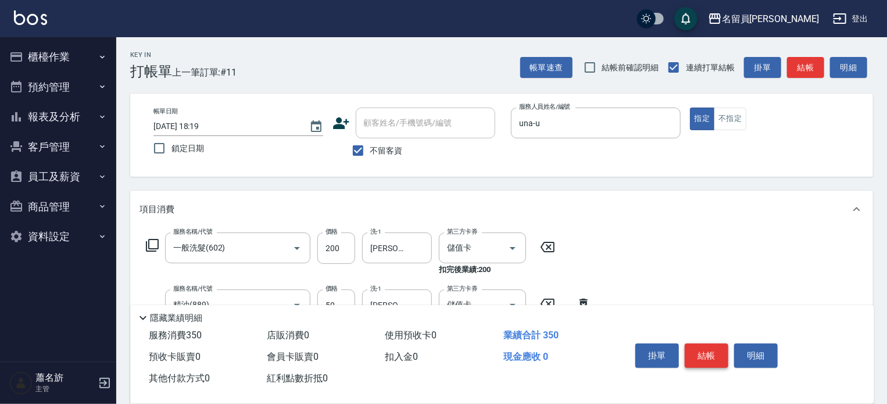
click at [697, 344] on button "結帳" at bounding box center [707, 356] width 44 height 24
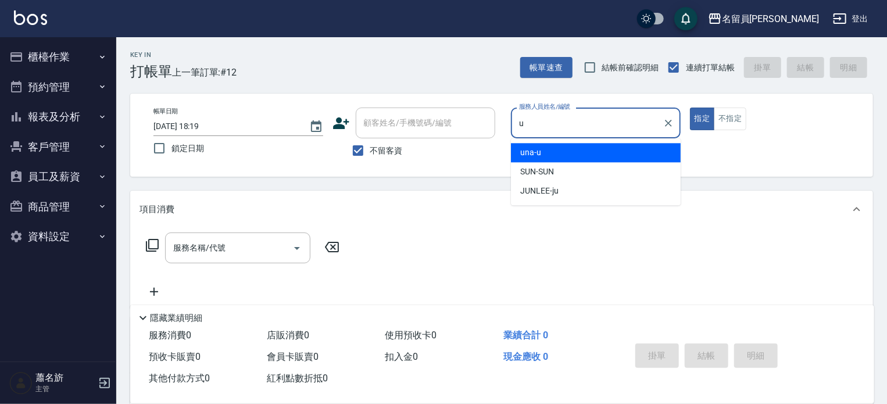
type input "una-u"
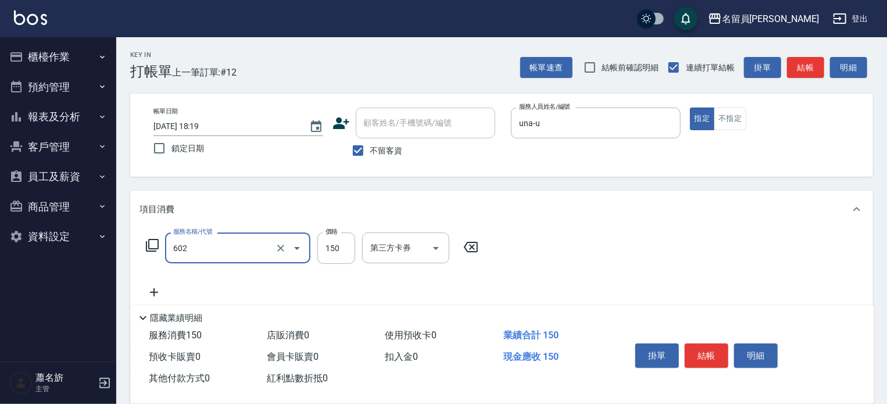
type input "一般洗髮(602)"
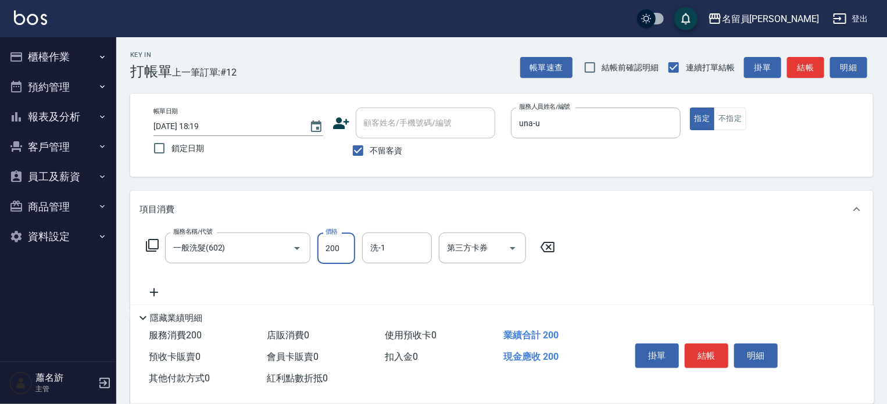
type input "200"
type input "[PERSON_NAME]-13"
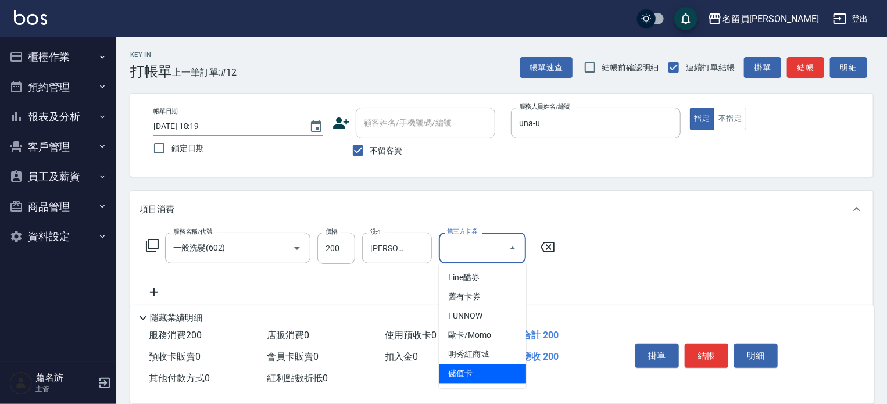
type input "儲值卡"
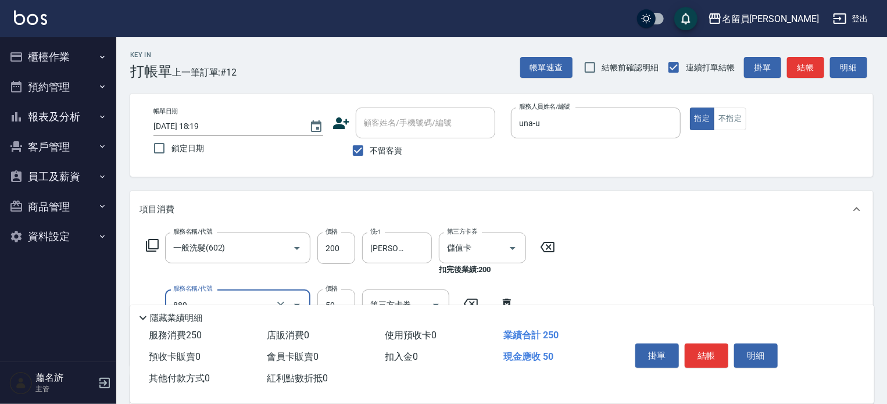
type input "精油(889)"
type input "[PERSON_NAME]-13"
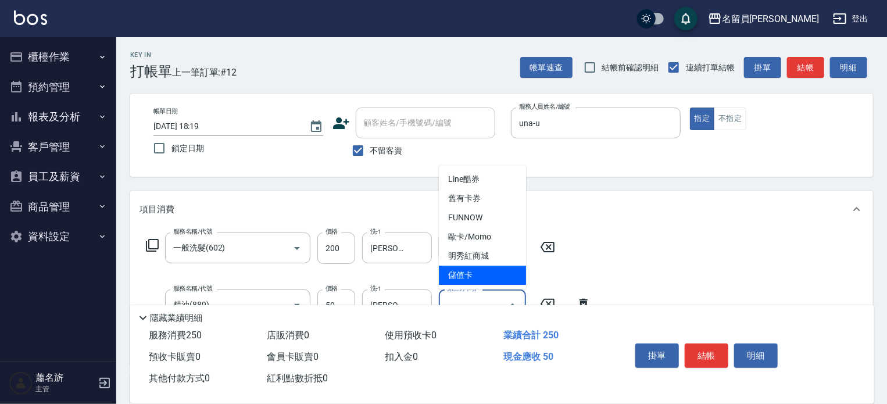
type input "儲值卡"
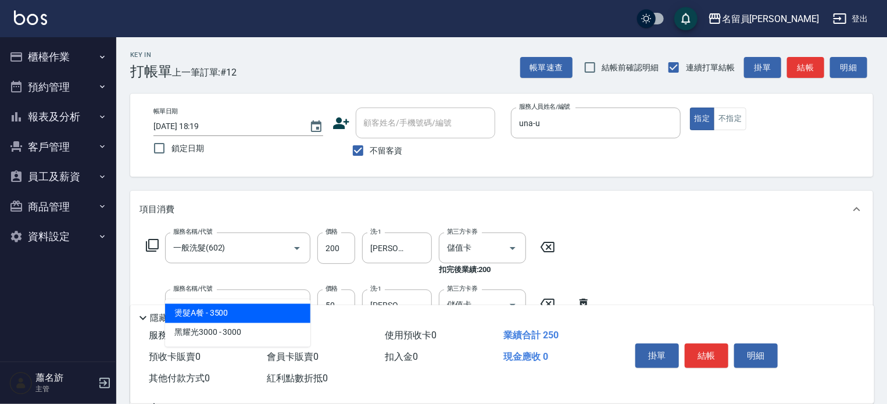
type input "3"
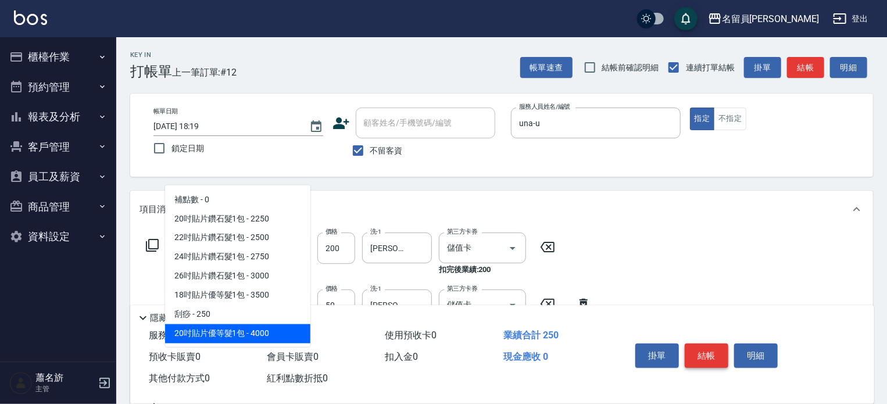
click at [716, 356] on button "結帳" at bounding box center [707, 356] width 44 height 24
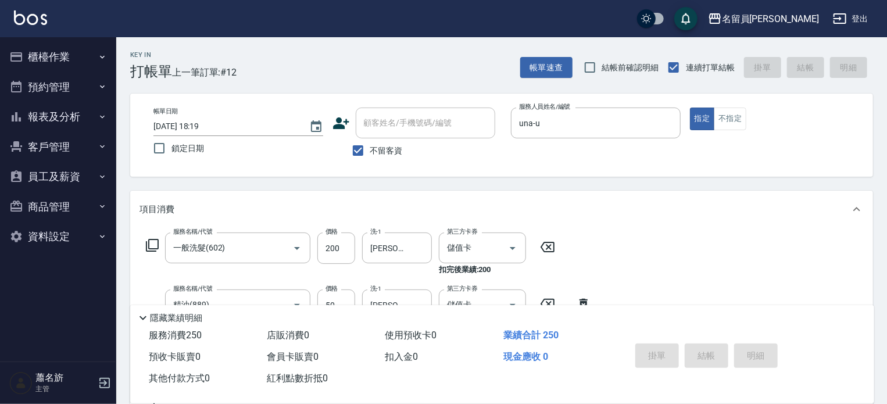
type input "[DATE] 18:20"
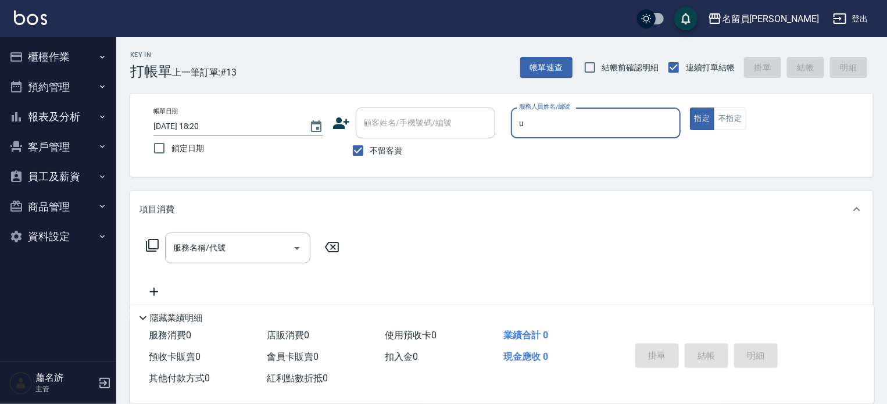
type input "una-u"
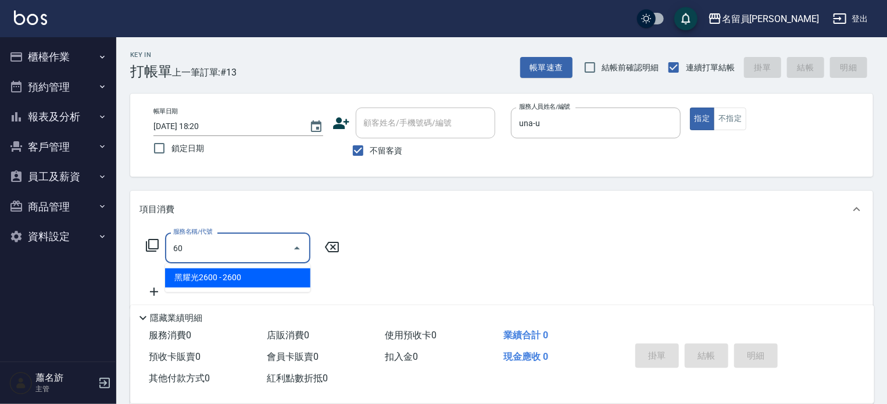
type input "602"
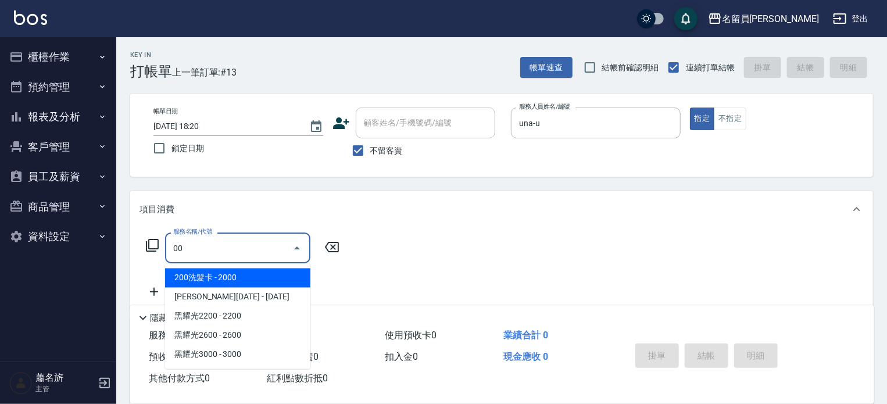
type input "0"
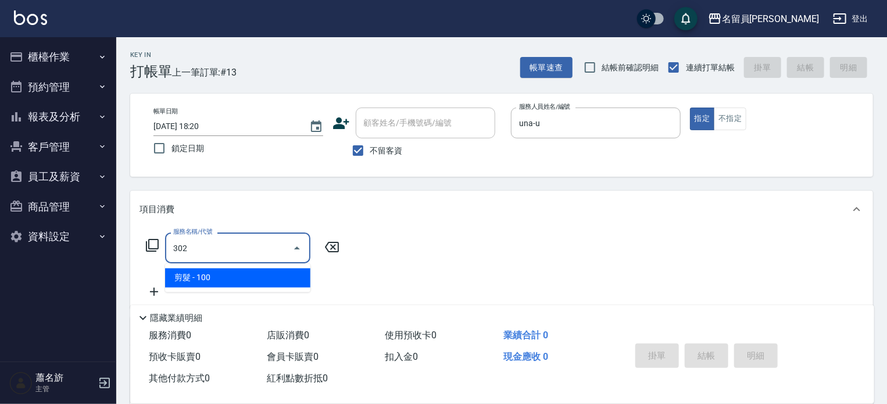
type input "剪髮(302)"
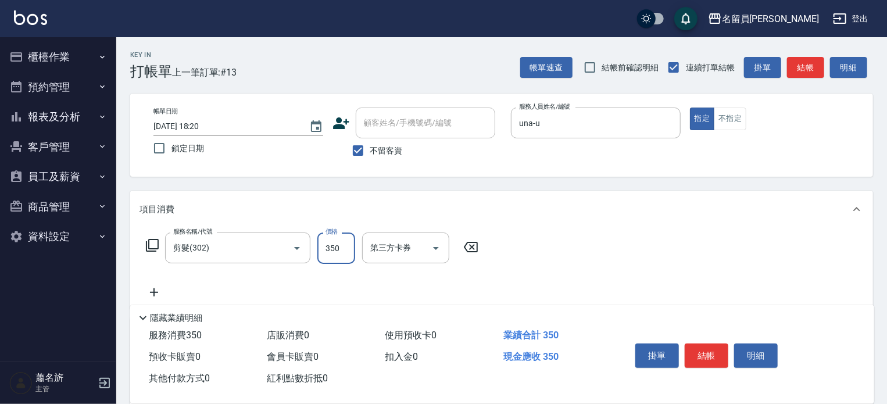
type input "350"
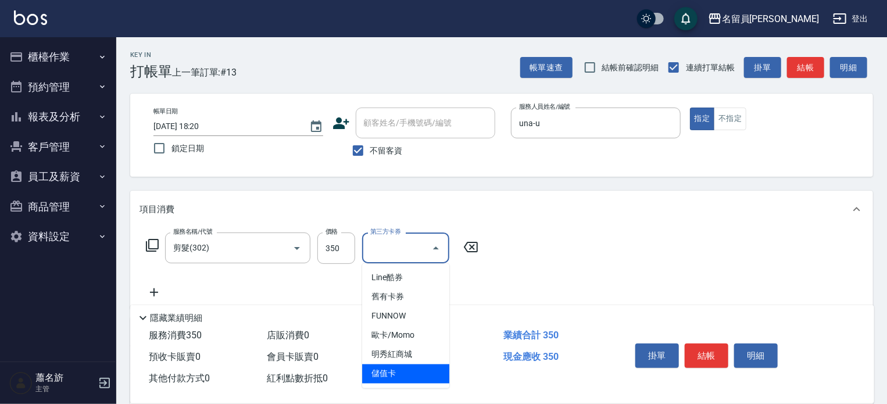
type input "儲值卡"
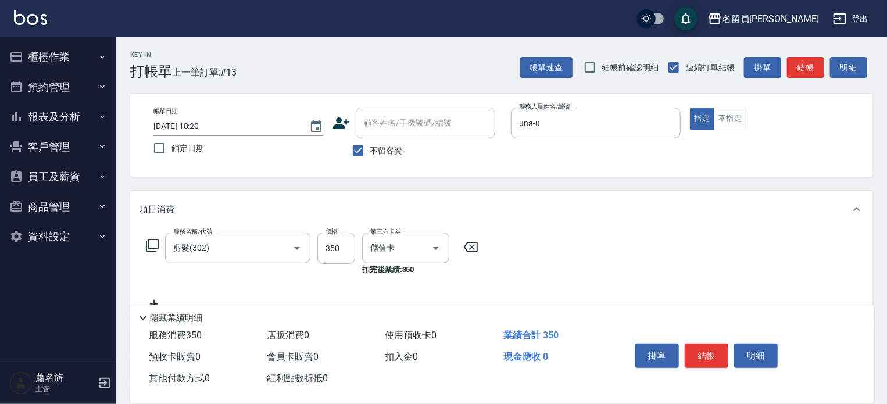
drag, startPoint x: 708, startPoint y: 367, endPoint x: 714, endPoint y: 335, distance: 31.9
click at [708, 364] on div "掛單 結帳 明細" at bounding box center [707, 357] width 152 height 37
click at [708, 367] on div "掛單 結帳 明細" at bounding box center [707, 357] width 152 height 37
click at [708, 353] on button "結帳" at bounding box center [707, 356] width 44 height 24
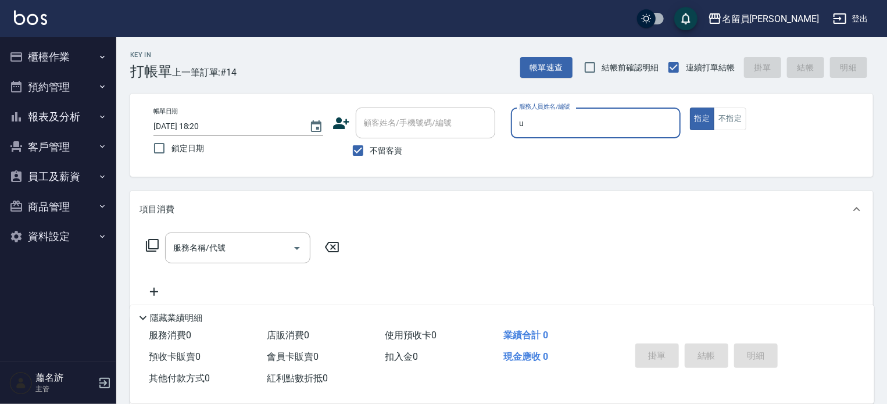
type input "una-u"
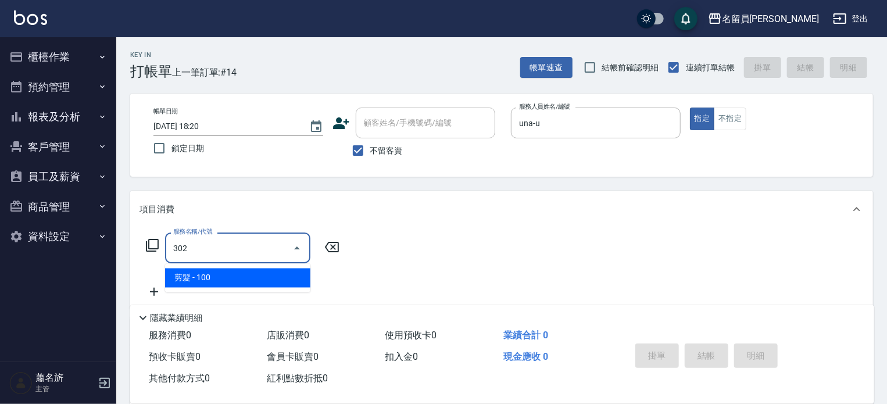
type input "剪髮(302)"
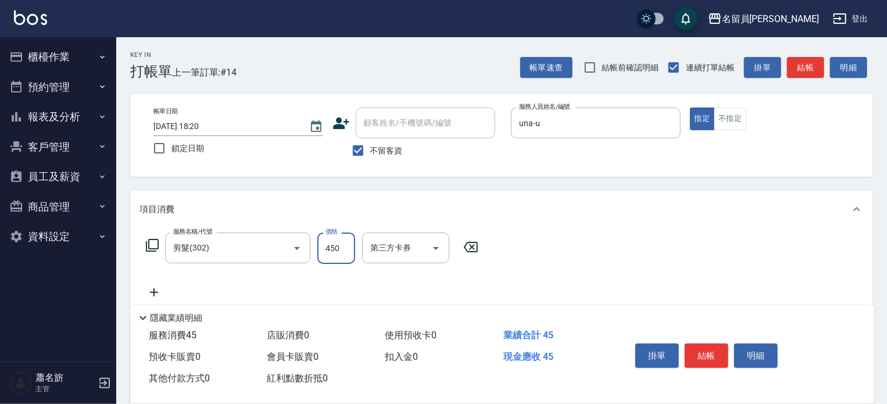
type input "450"
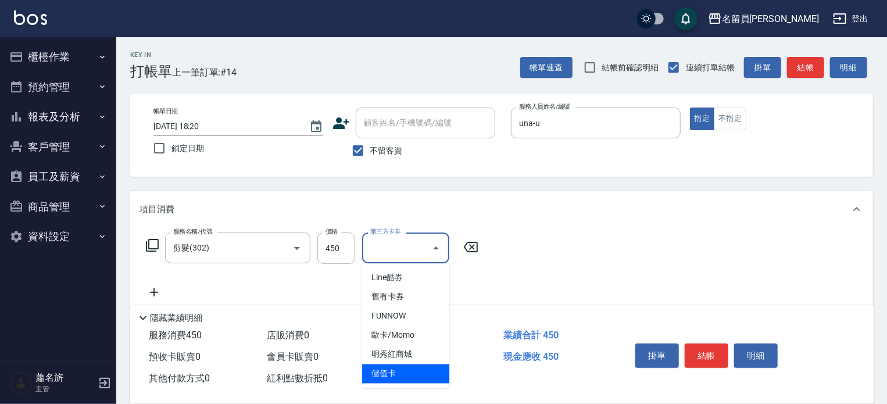
type input "儲值卡"
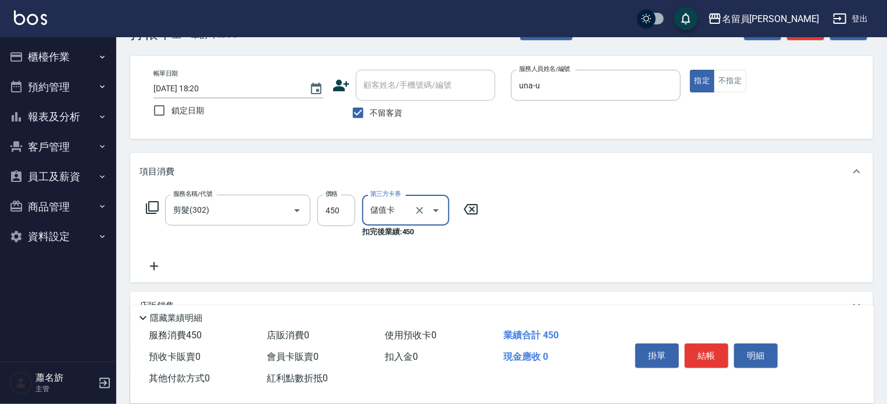
scroll to position [58, 0]
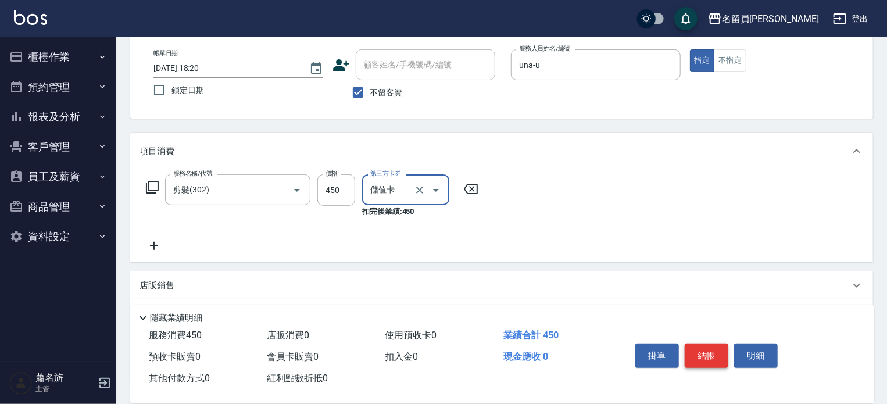
click at [698, 356] on button "結帳" at bounding box center [707, 356] width 44 height 24
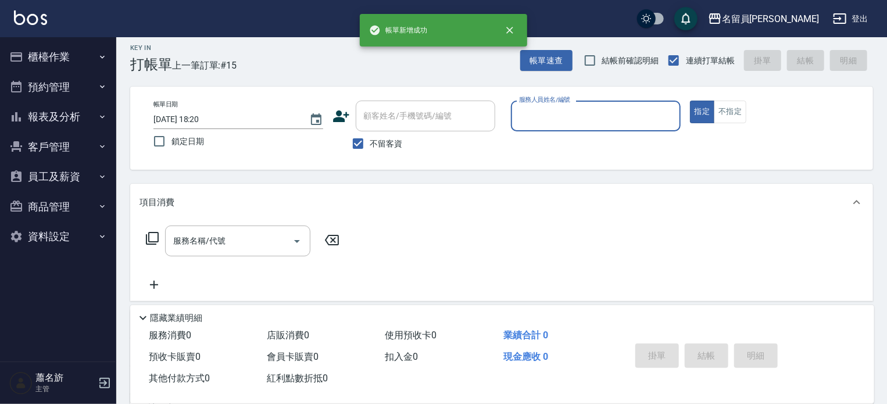
scroll to position [0, 0]
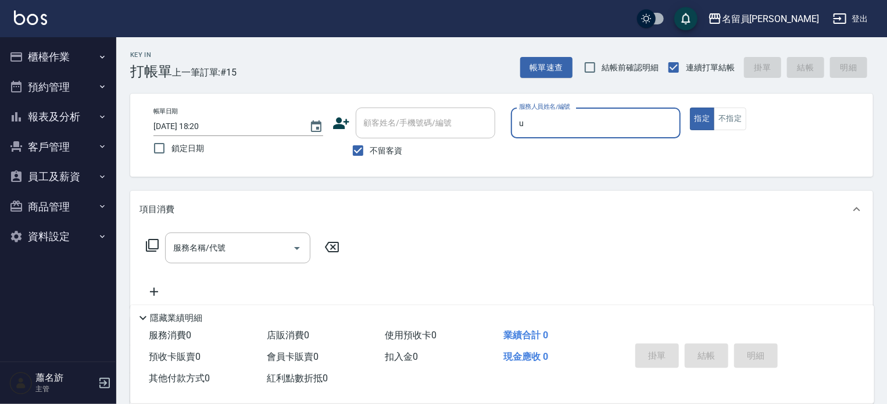
type input "una-u"
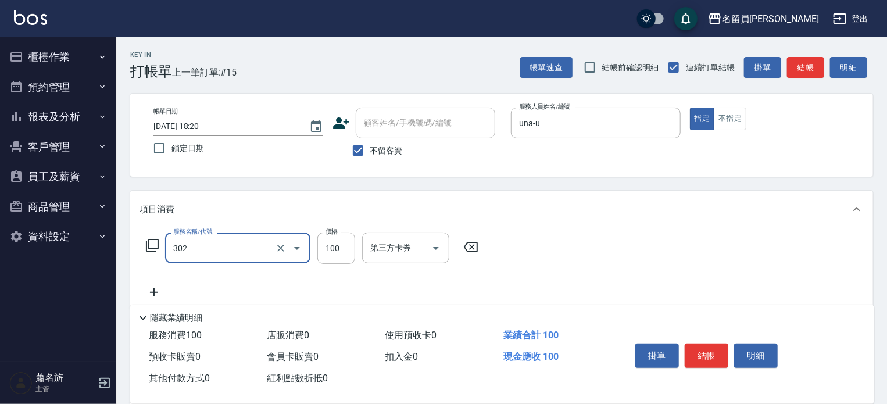
type input "剪髮(302)"
type input "400"
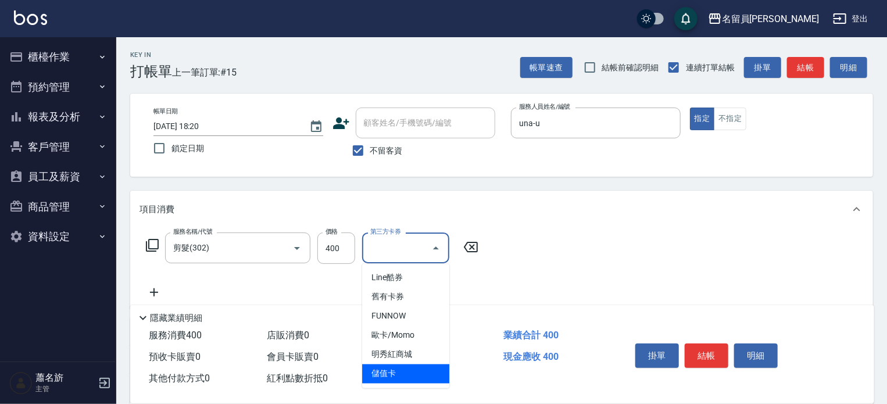
type input "儲值卡"
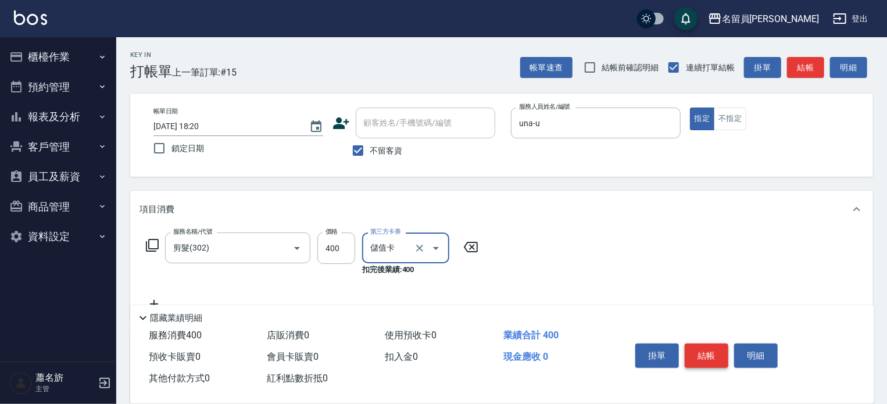
click at [713, 344] on button "結帳" at bounding box center [707, 356] width 44 height 24
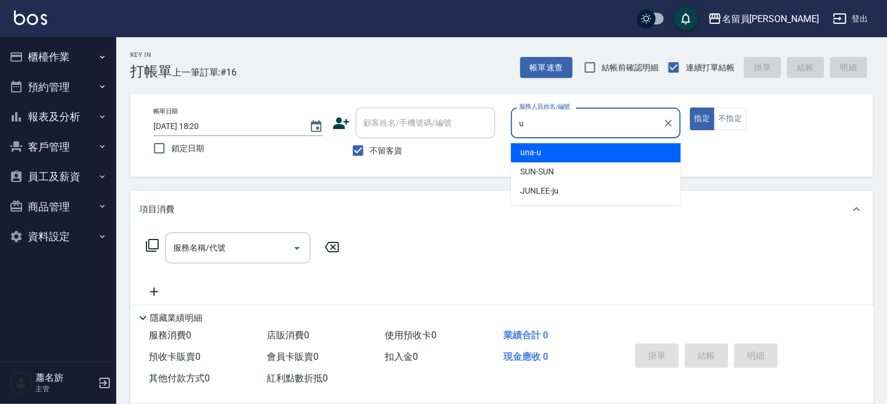
type input "una-u"
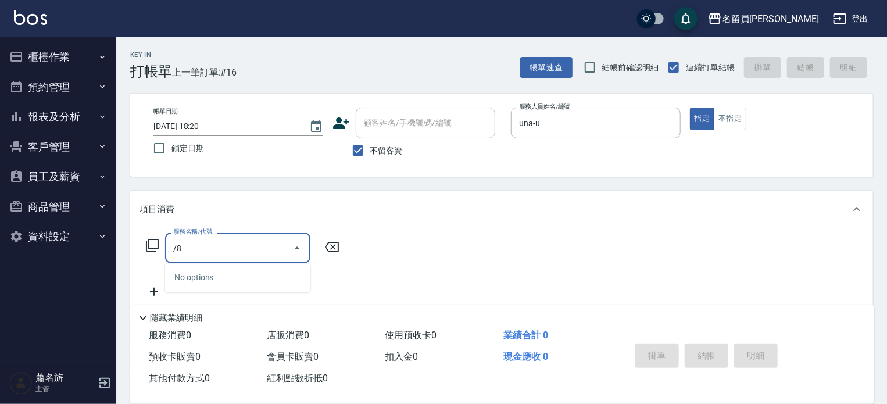
type input "/"
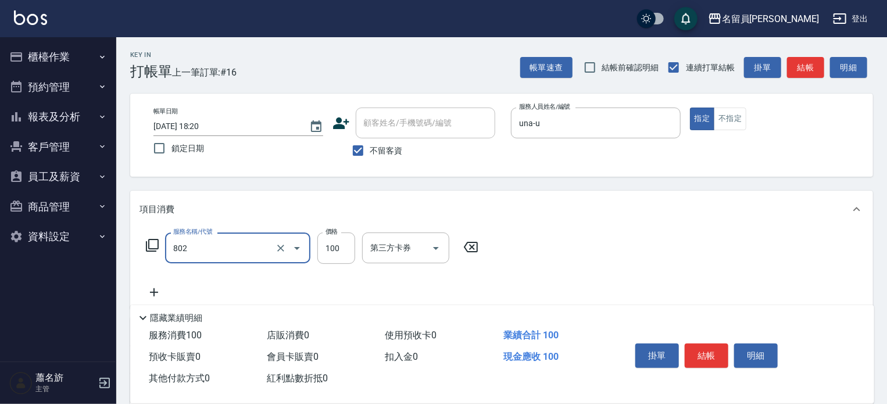
type input "VIP儲值(802)"
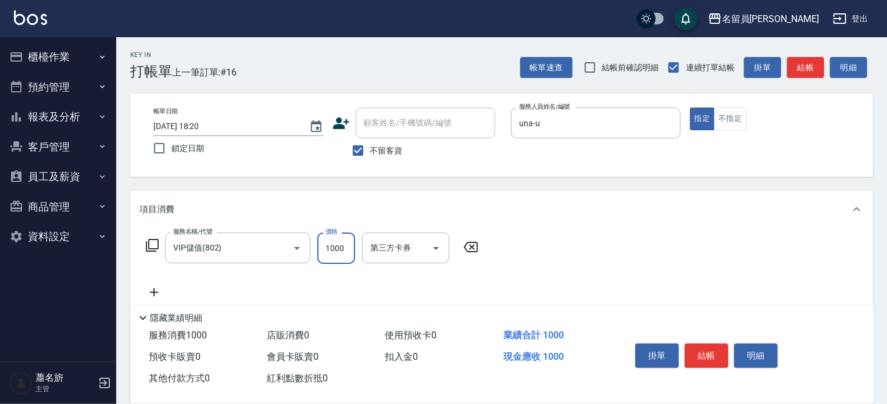
type input "1000"
click at [714, 362] on button "結帳" at bounding box center [707, 356] width 44 height 24
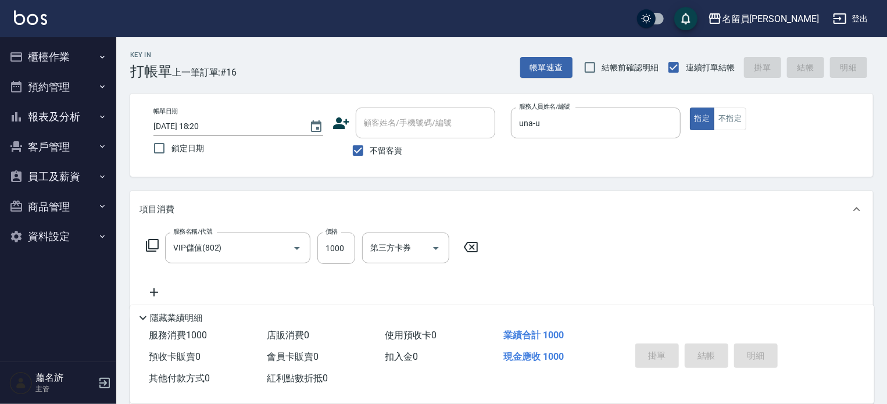
type input "[DATE] 18:21"
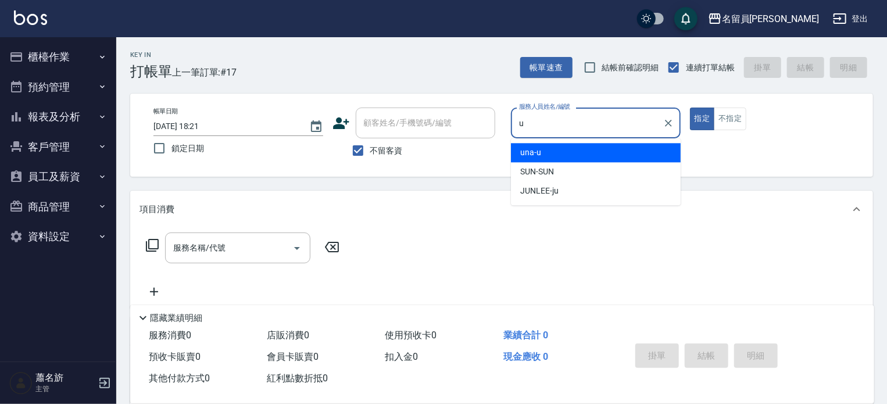
type input "una-u"
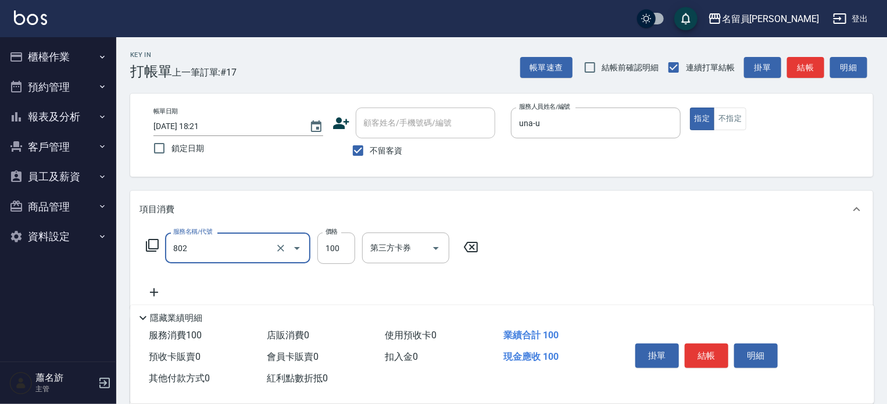
type input "VIP儲值(802)"
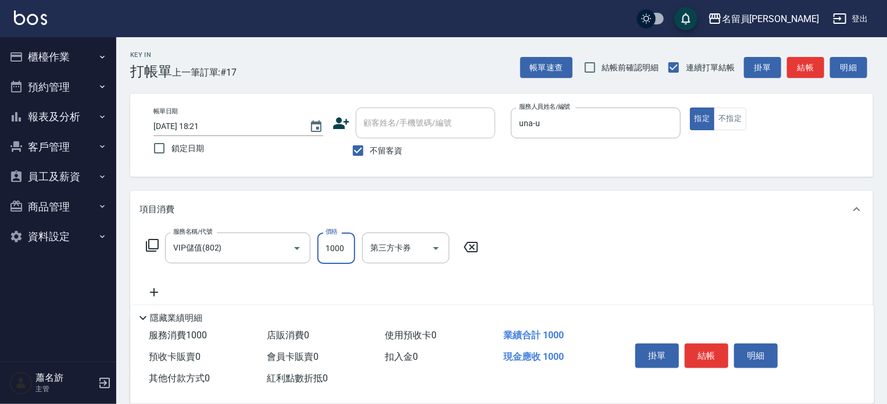
type input "1000"
click at [715, 352] on button "結帳" at bounding box center [707, 356] width 44 height 24
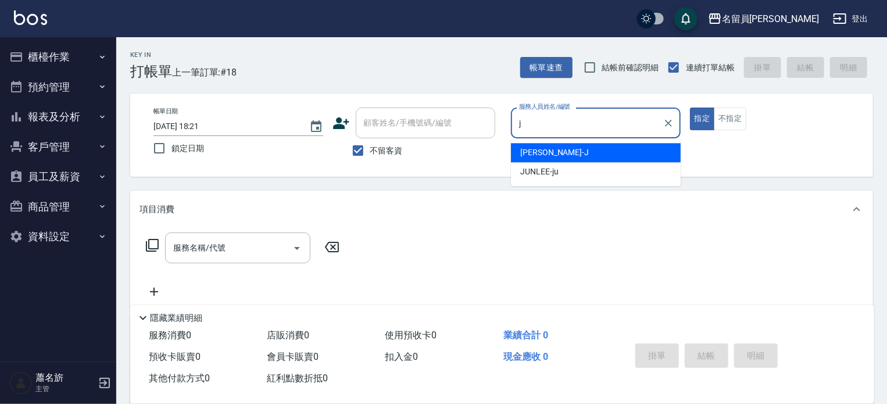
type input "[PERSON_NAME]"
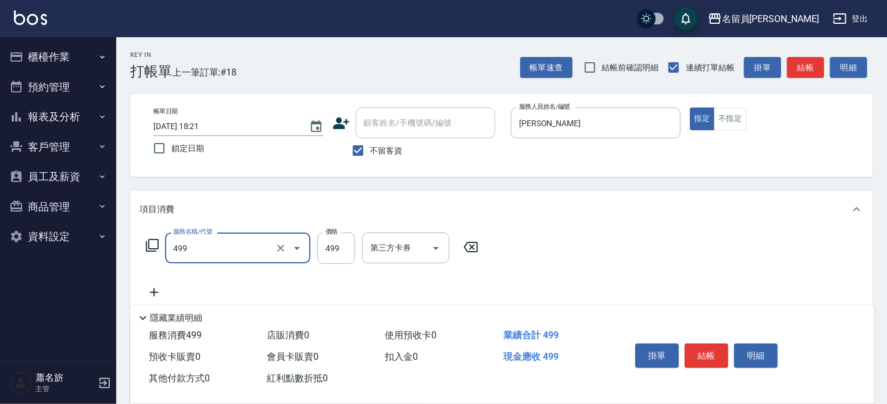
type input "去角質洗髮(499)"
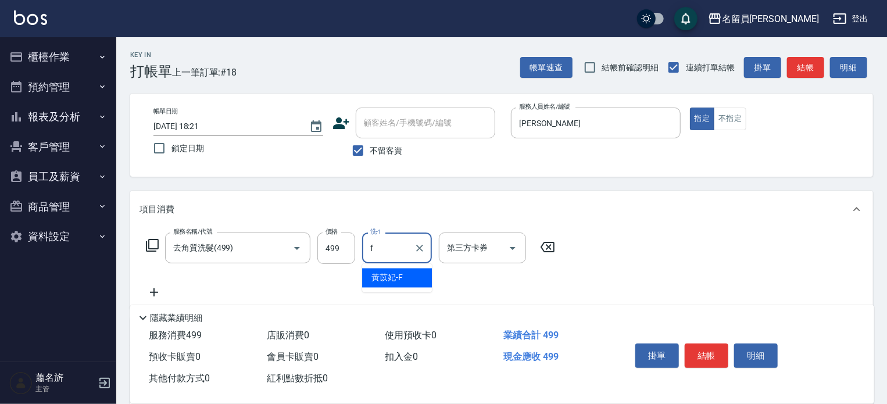
type input "[PERSON_NAME]-F"
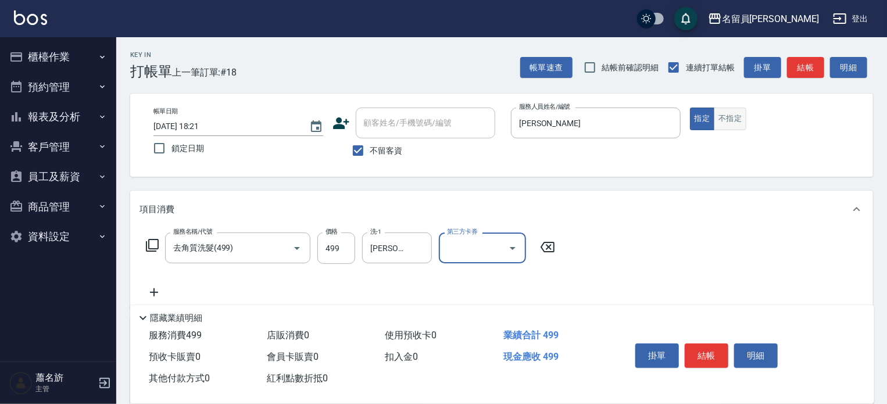
click at [728, 113] on button "不指定" at bounding box center [730, 119] width 33 height 23
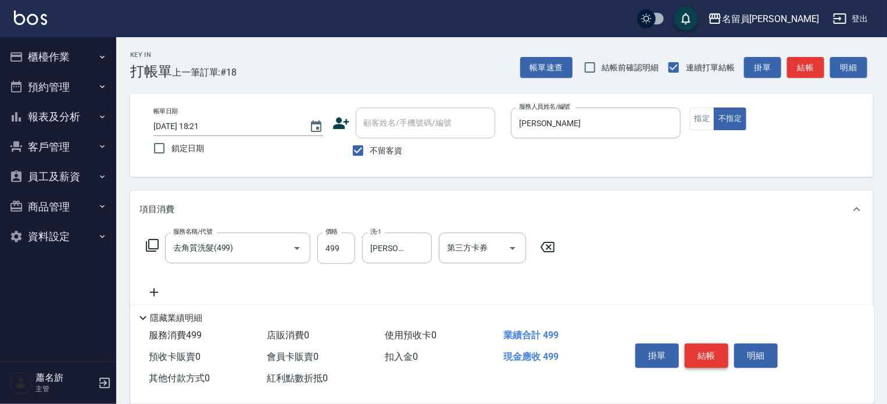
click at [695, 347] on button "結帳" at bounding box center [707, 356] width 44 height 24
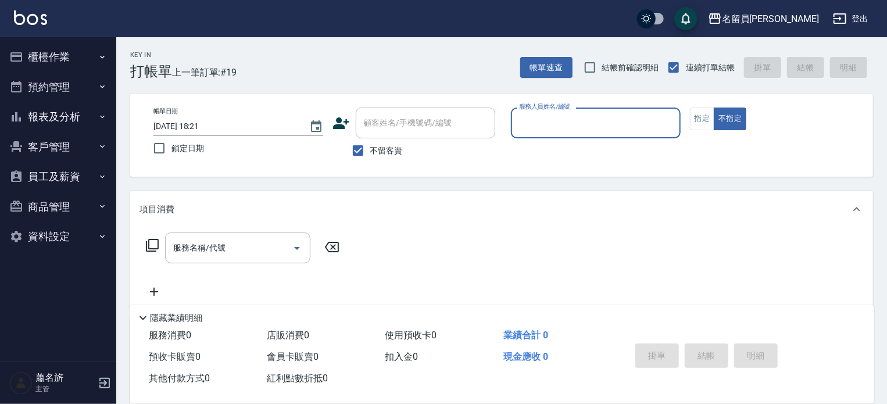
click at [44, 125] on button "報表及分析" at bounding box center [58, 117] width 107 height 30
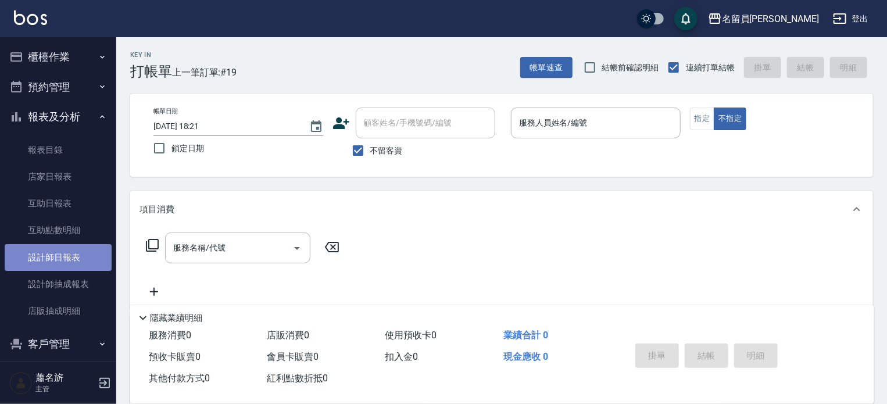
click at [67, 252] on link "設計師日報表" at bounding box center [58, 257] width 107 height 27
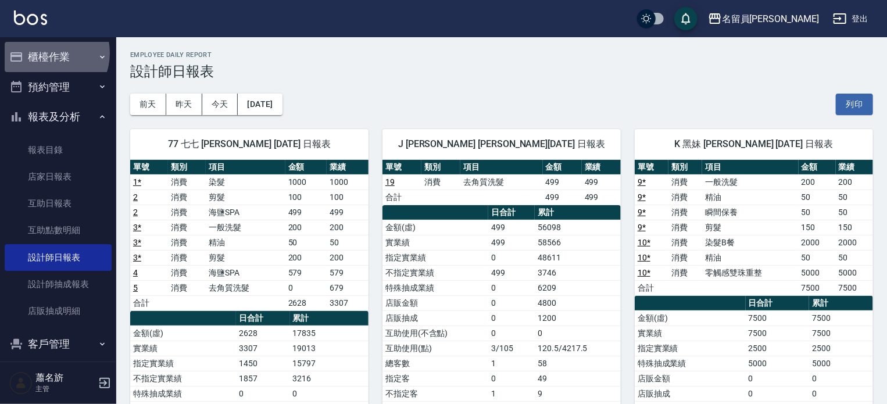
click at [47, 53] on button "櫃檯作業" at bounding box center [58, 57] width 107 height 30
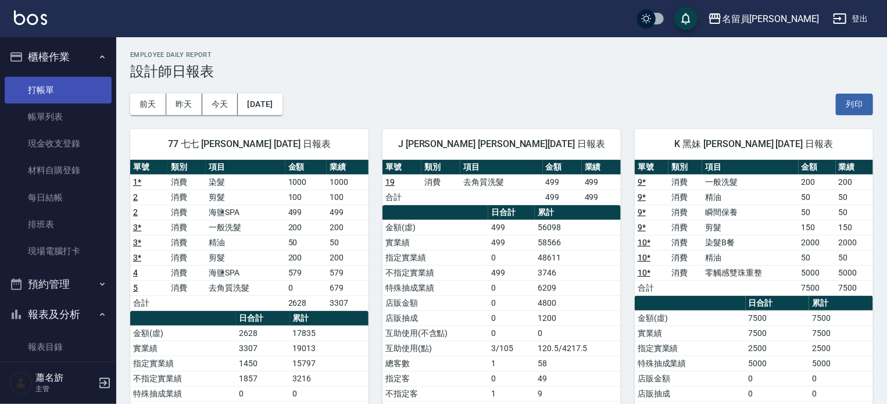
click at [47, 77] on link "打帳單" at bounding box center [58, 90] width 107 height 27
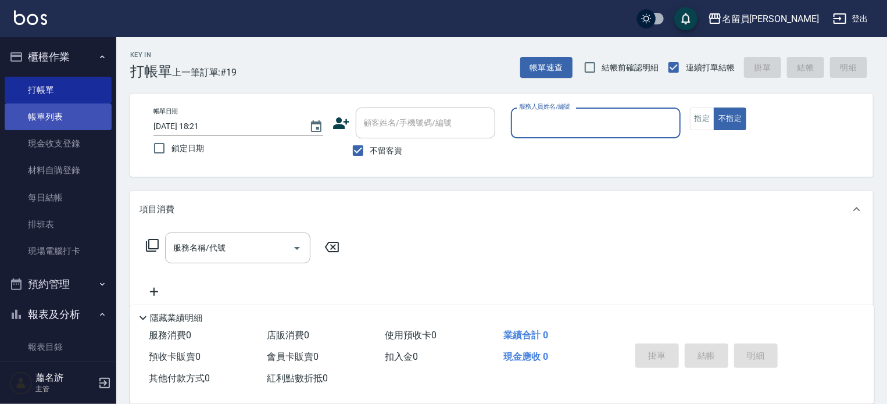
click at [70, 113] on link "帳單列表" at bounding box center [58, 116] width 107 height 27
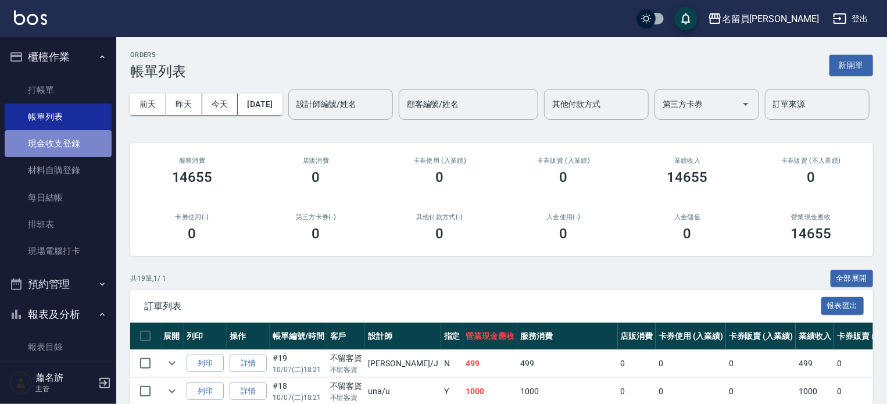
click at [59, 135] on link "現金收支登錄" at bounding box center [58, 143] width 107 height 27
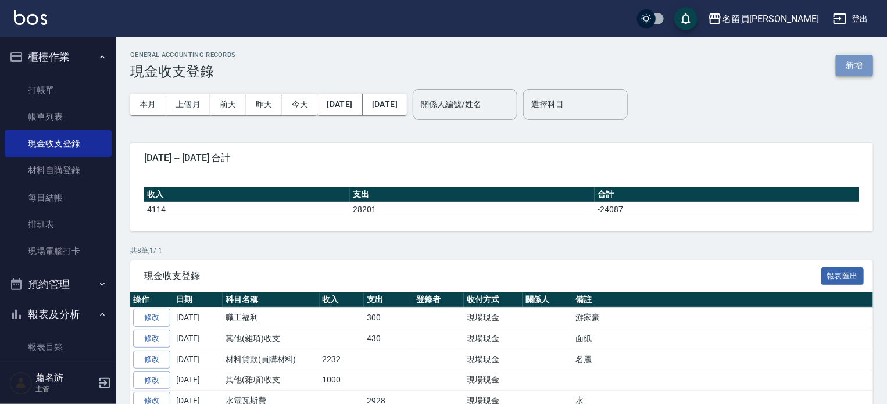
click at [844, 64] on button "新增" at bounding box center [854, 66] width 37 height 22
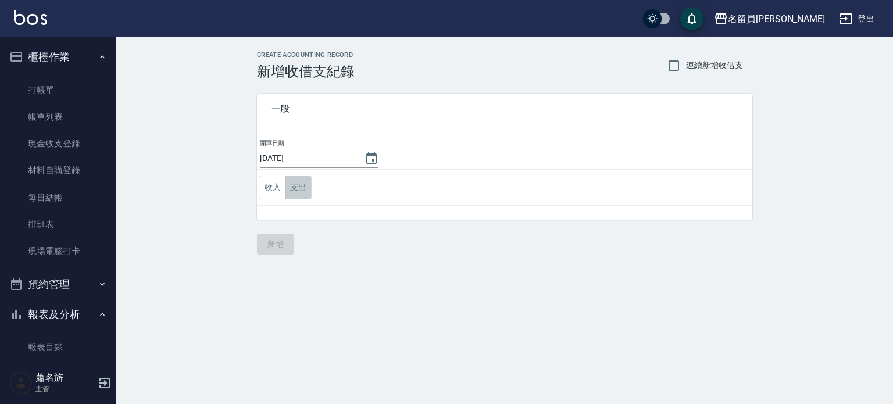
click at [303, 187] on button "支出" at bounding box center [298, 188] width 26 height 24
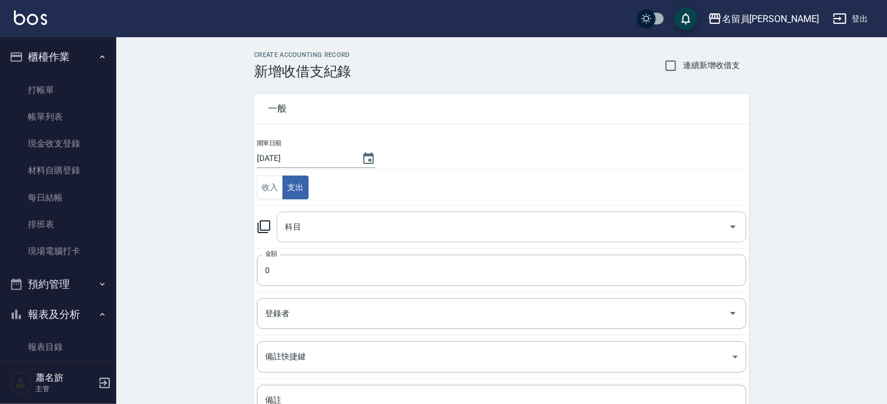
click at [308, 238] on div "科目" at bounding box center [512, 227] width 470 height 31
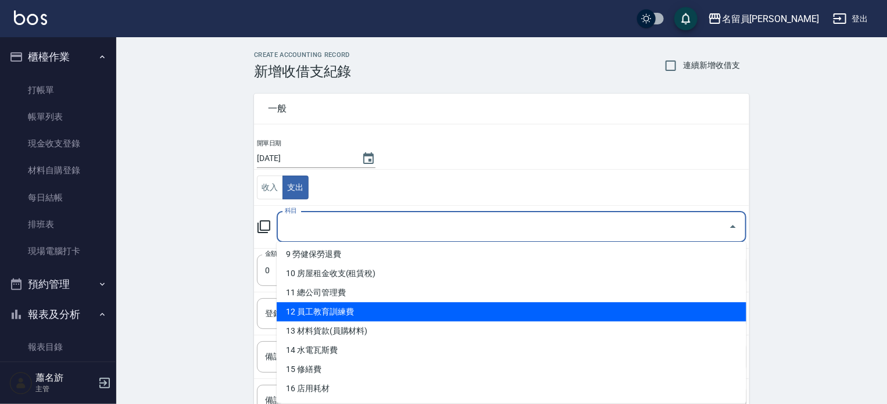
scroll to position [233, 0]
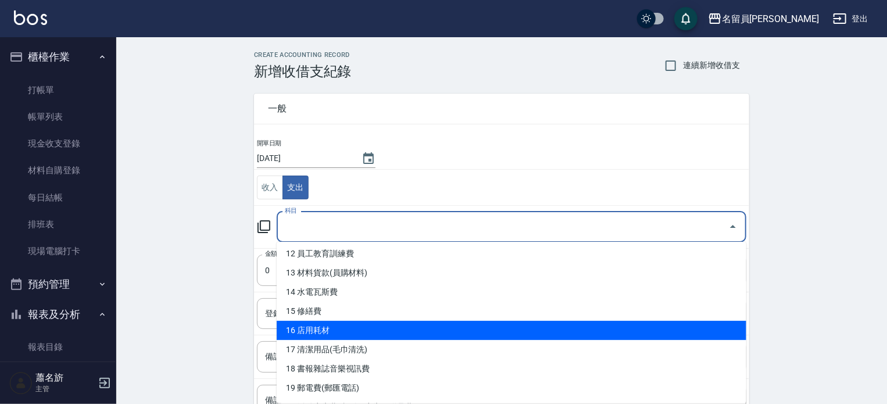
click at [328, 330] on li "16 店用耗材" at bounding box center [512, 330] width 470 height 19
type input "16 店用耗材"
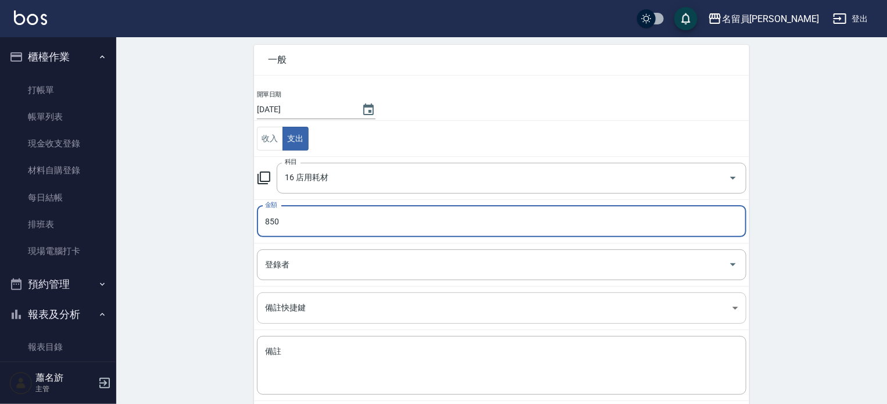
scroll to position [108, 0]
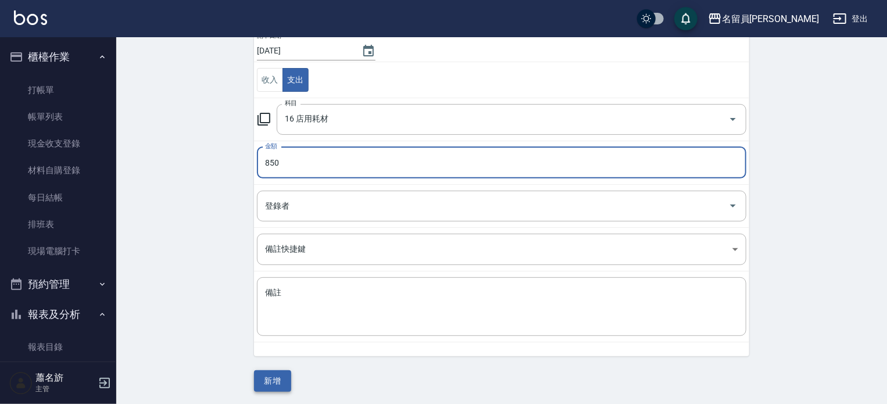
type input "850"
click at [265, 370] on button "新增" at bounding box center [272, 381] width 37 height 22
